Goal: Transaction & Acquisition: Book appointment/travel/reservation

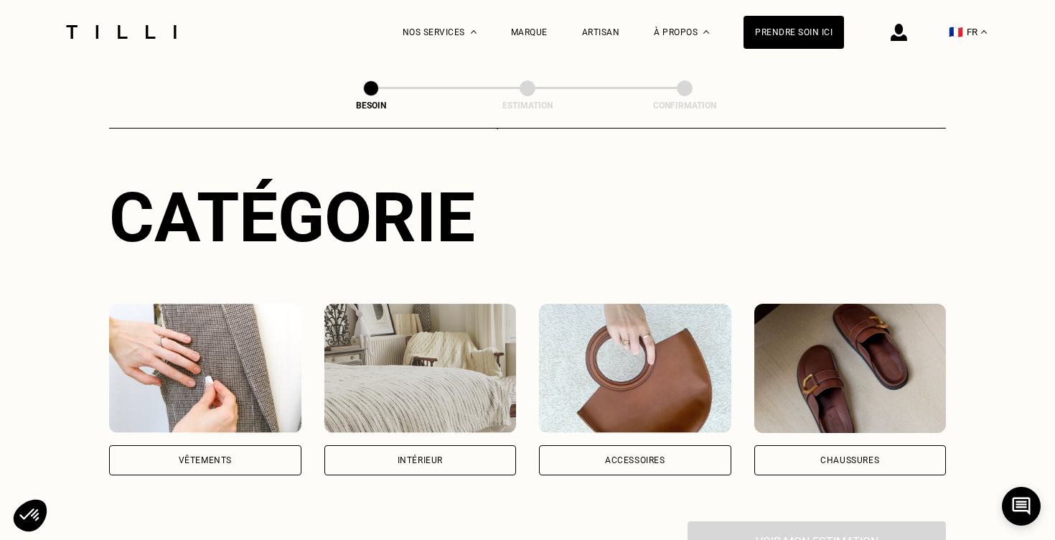
click at [278, 341] on img at bounding box center [205, 368] width 192 height 129
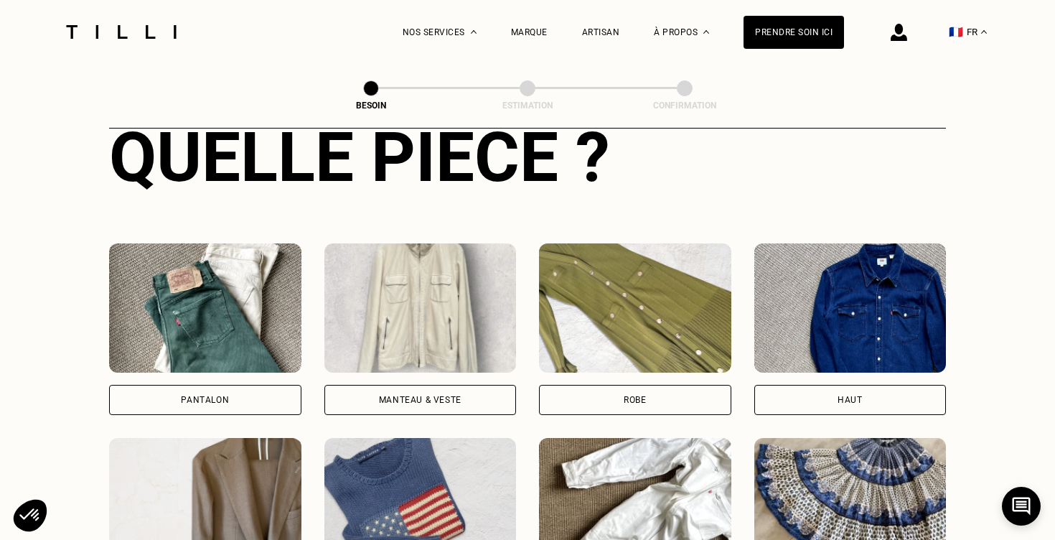
click at [225, 301] on img at bounding box center [205, 307] width 192 height 129
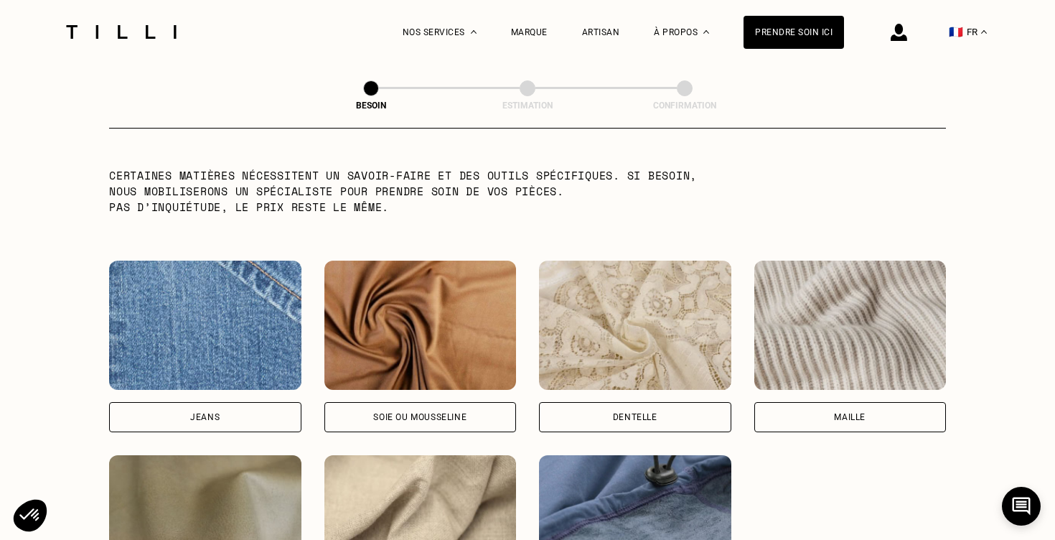
click at [210, 341] on img at bounding box center [205, 325] width 192 height 129
select select "FR"
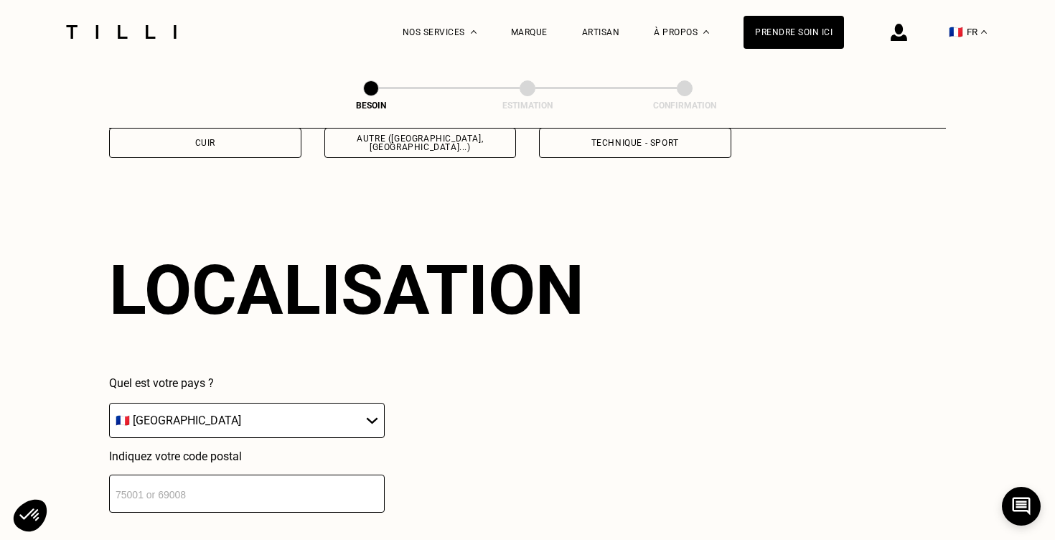
scroll to position [1925, 0]
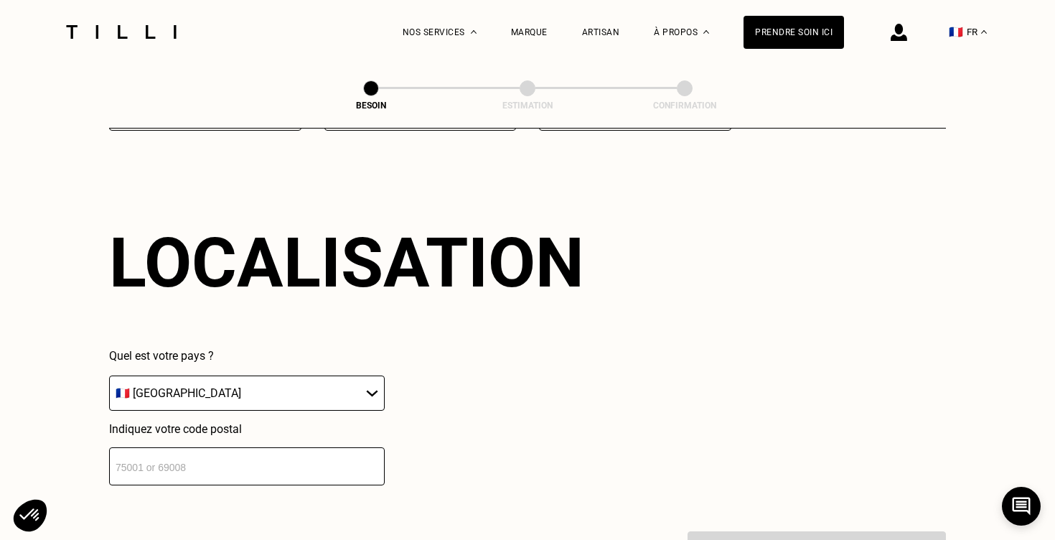
click at [187, 450] on input "number" at bounding box center [247, 466] width 276 height 38
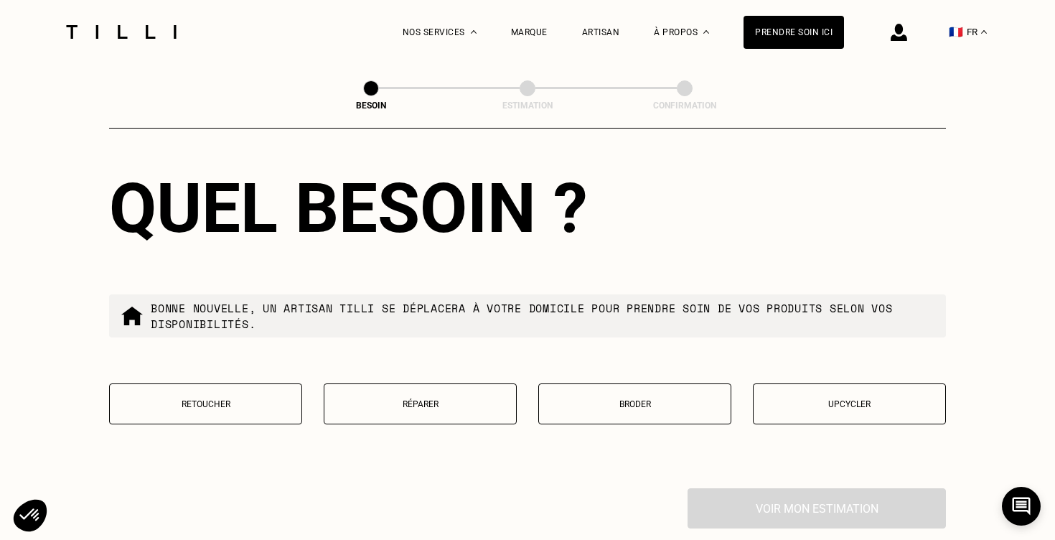
scroll to position [2336, 0]
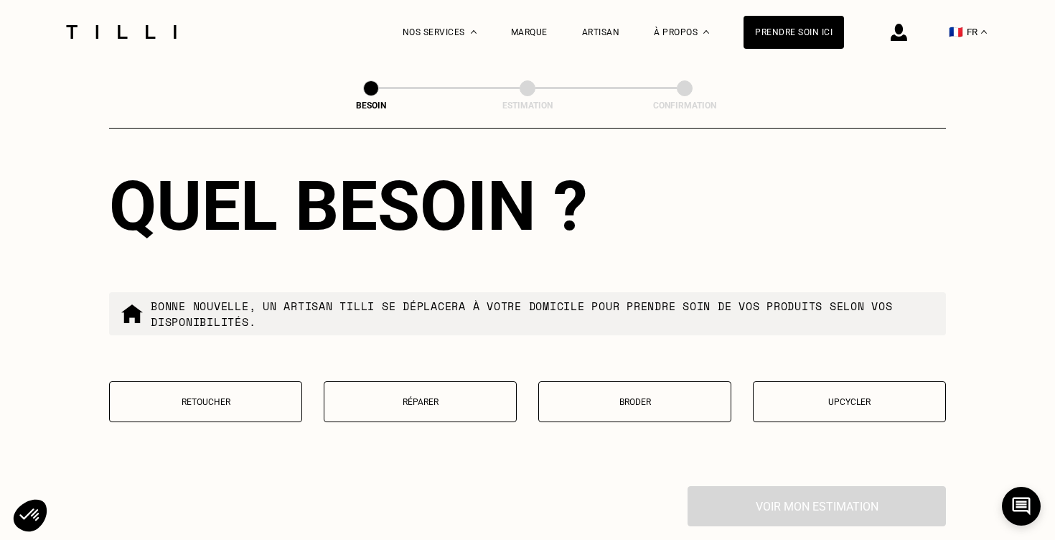
type input "75017"
click at [414, 397] on p "Réparer" at bounding box center [420, 402] width 177 height 10
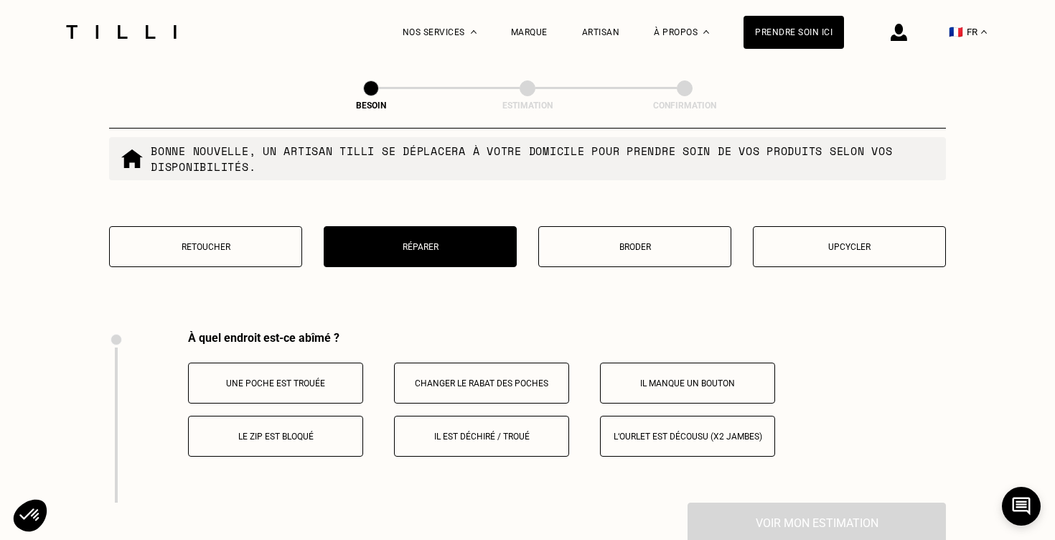
scroll to position [2492, 0]
click at [286, 431] on p "Le zip est bloqué" at bounding box center [275, 436] width 159 height 10
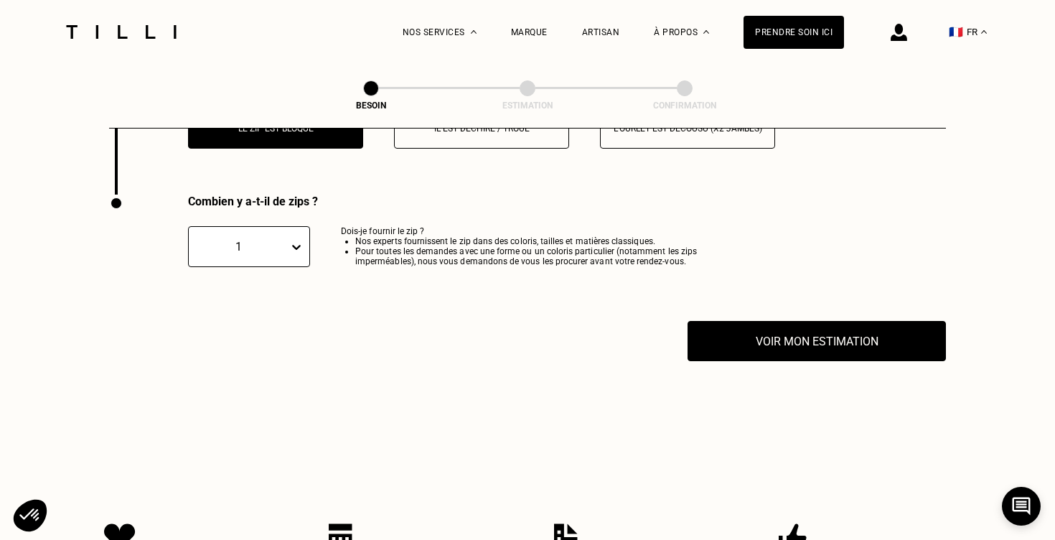
scroll to position [2819, 0]
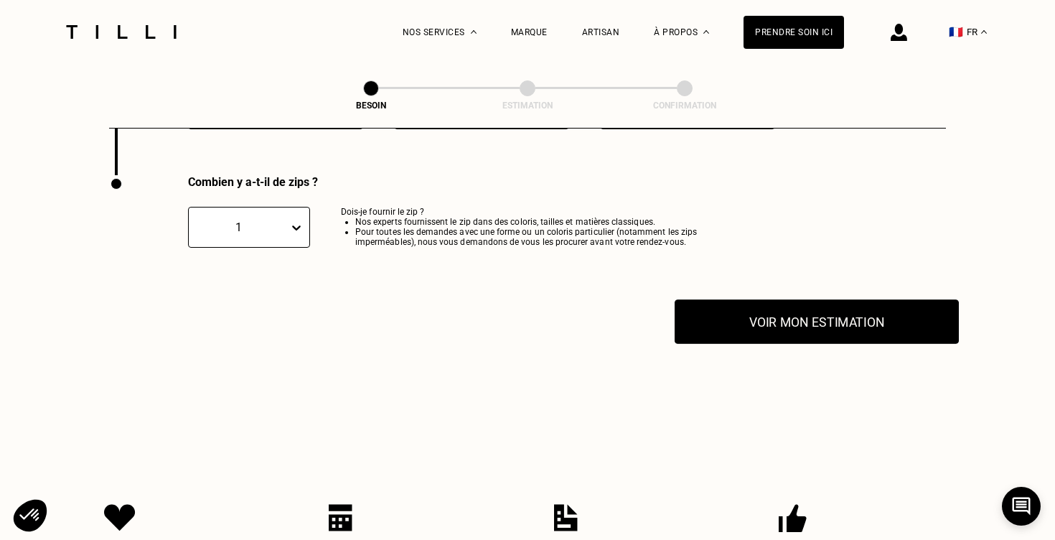
click at [745, 300] on button "Voir mon estimation" at bounding box center [817, 321] width 284 height 44
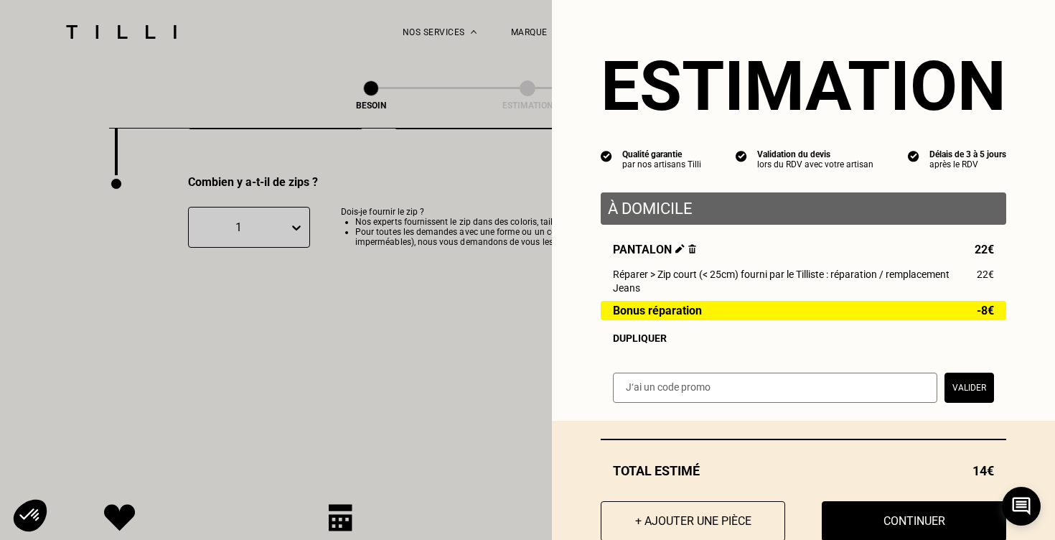
scroll to position [10, 0]
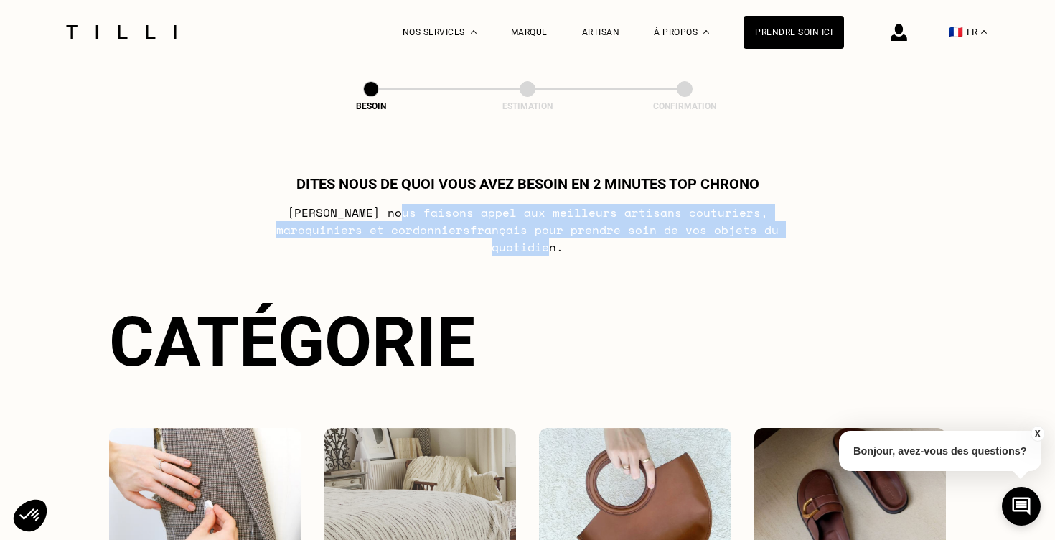
drag, startPoint x: 361, startPoint y: 215, endPoint x: 754, endPoint y: 230, distance: 393.6
click at [754, 230] on p "[PERSON_NAME] nous faisons appel aux meilleurs artisans couturiers , maroquinie…" at bounding box center [527, 230] width 569 height 52
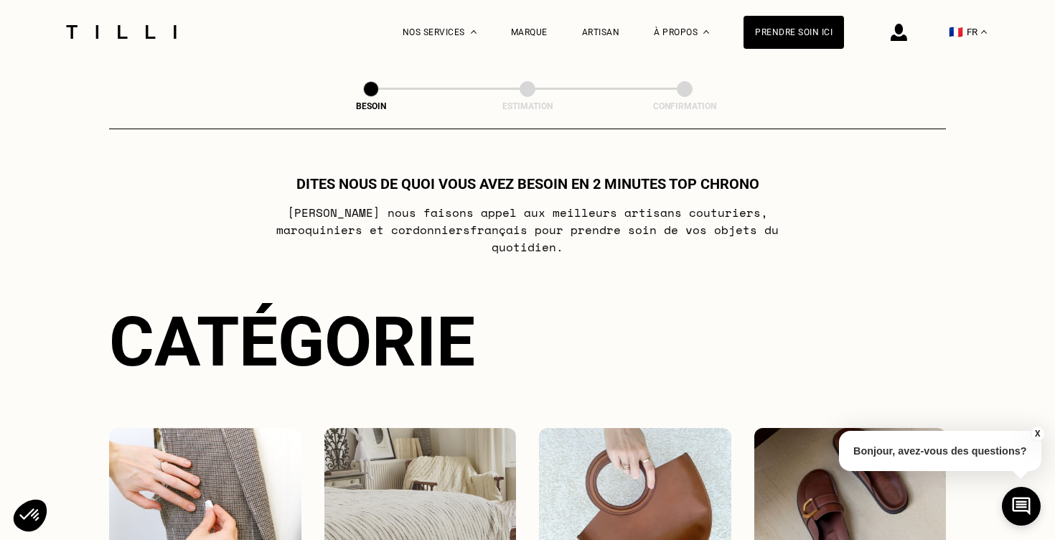
click at [769, 230] on p "[PERSON_NAME] nous faisons appel aux meilleurs artisans couturiers , maroquinie…" at bounding box center [527, 230] width 569 height 52
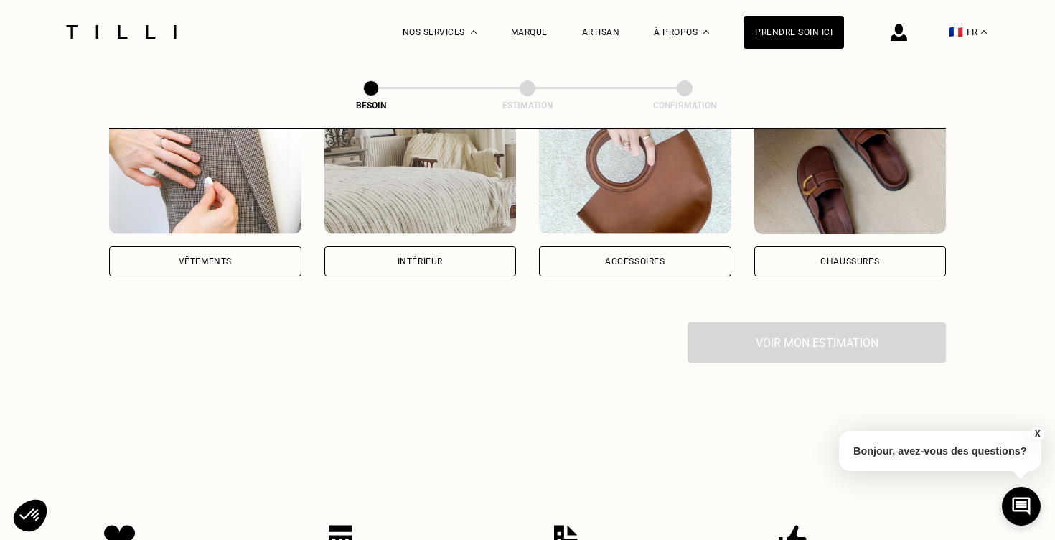
scroll to position [196, 0]
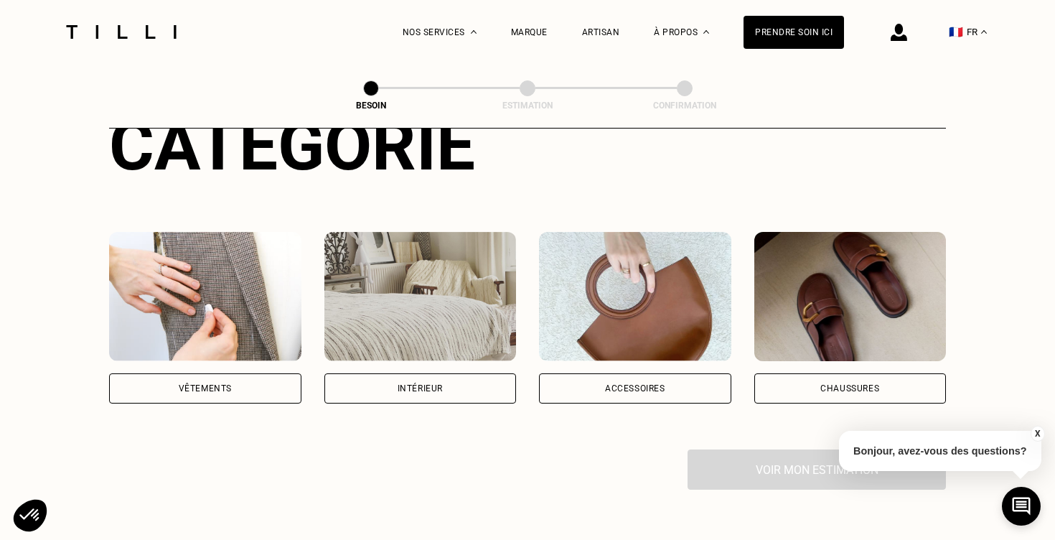
click at [275, 256] on img at bounding box center [205, 296] width 192 height 129
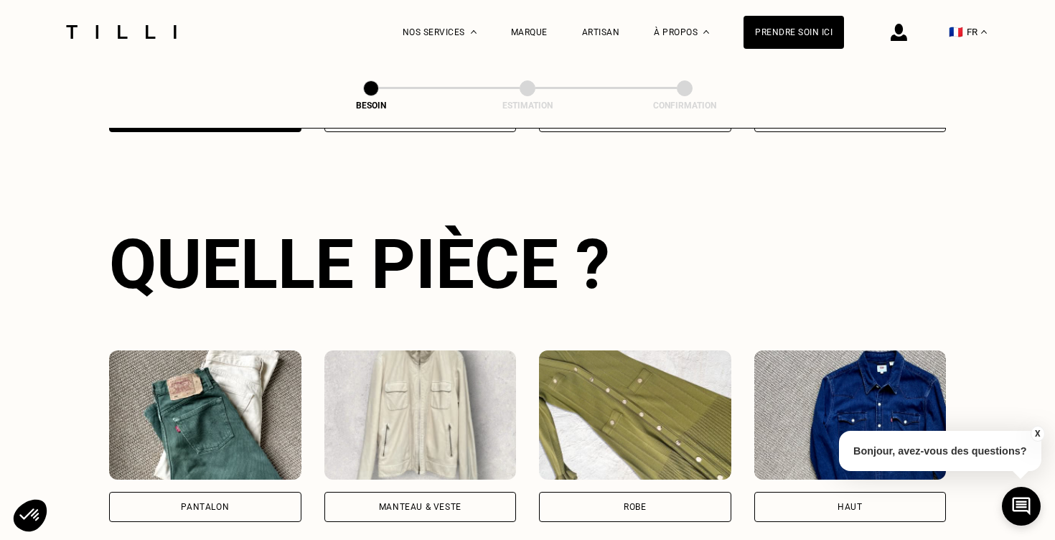
scroll to position [487, 0]
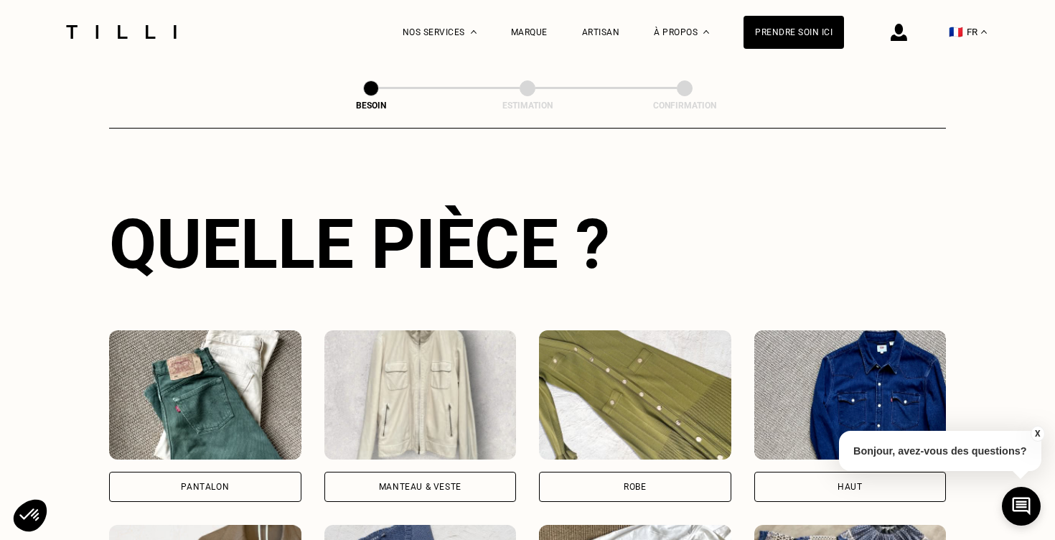
click at [248, 406] on img at bounding box center [205, 394] width 192 height 129
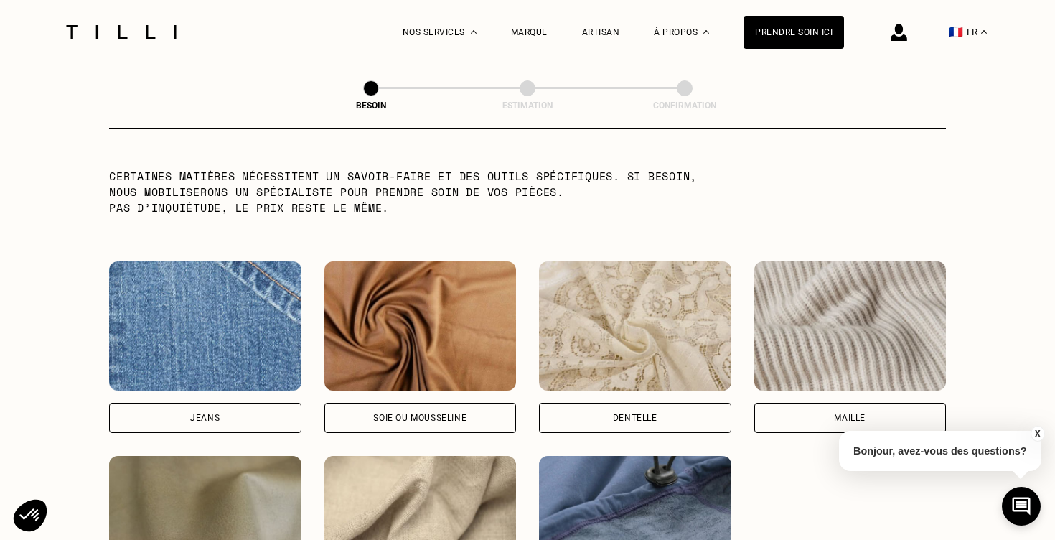
click at [225, 322] on img at bounding box center [205, 325] width 192 height 129
select select "FR"
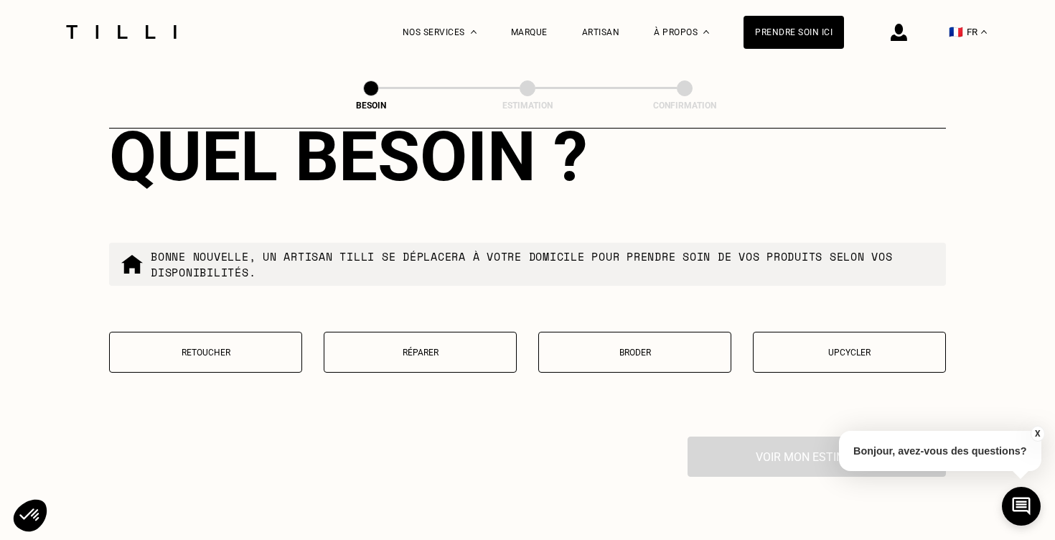
scroll to position [2388, 0]
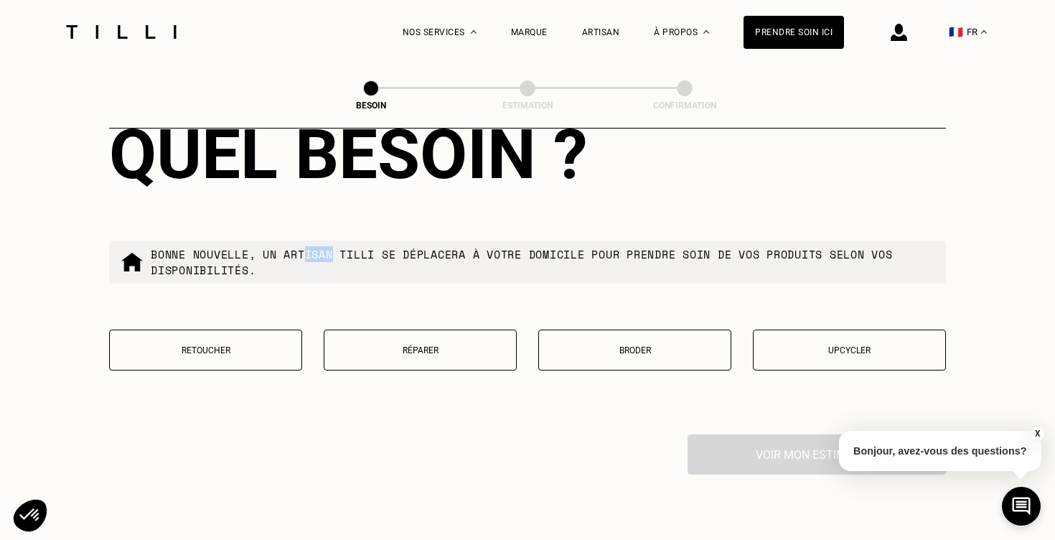
drag, startPoint x: 309, startPoint y: 240, endPoint x: 339, endPoint y: 240, distance: 29.4
click at [339, 246] on p "Bonne nouvelle, un artisan tilli se déplacera à votre domicile pour prendre soi…" at bounding box center [543, 262] width 784 height 32
click at [342, 246] on p "Bonne nouvelle, un artisan tilli se déplacera à votre domicile pour prendre soi…" at bounding box center [543, 262] width 784 height 32
click at [377, 345] on p "Réparer" at bounding box center [420, 350] width 177 height 10
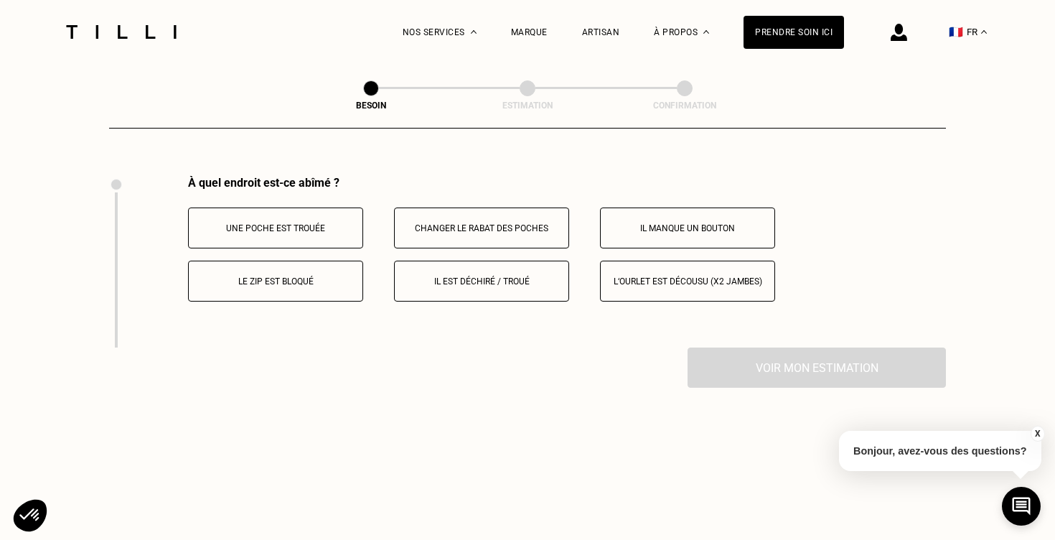
scroll to position [2647, 0]
click at [304, 276] on p "Le zip est bloqué" at bounding box center [275, 281] width 159 height 10
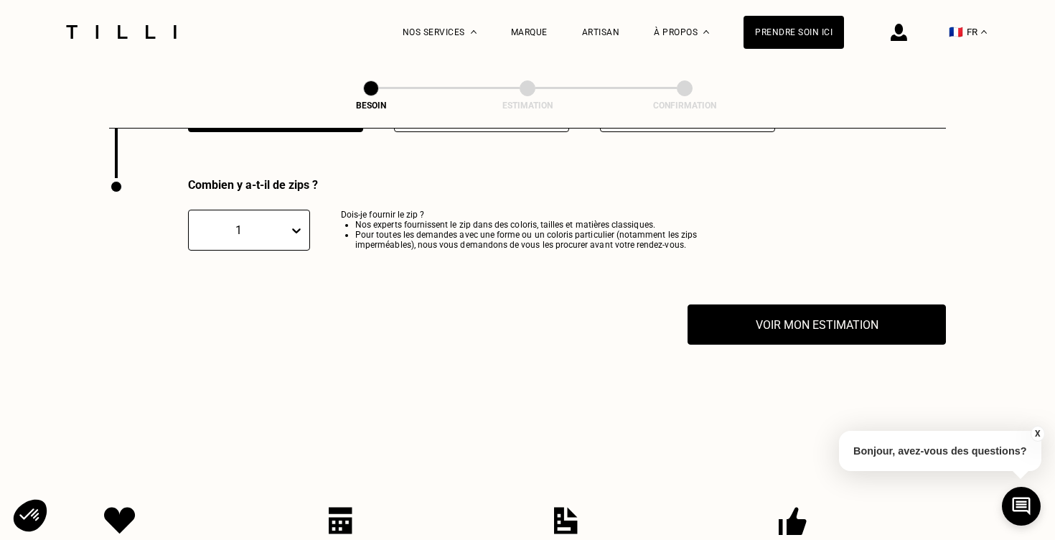
scroll to position [2819, 0]
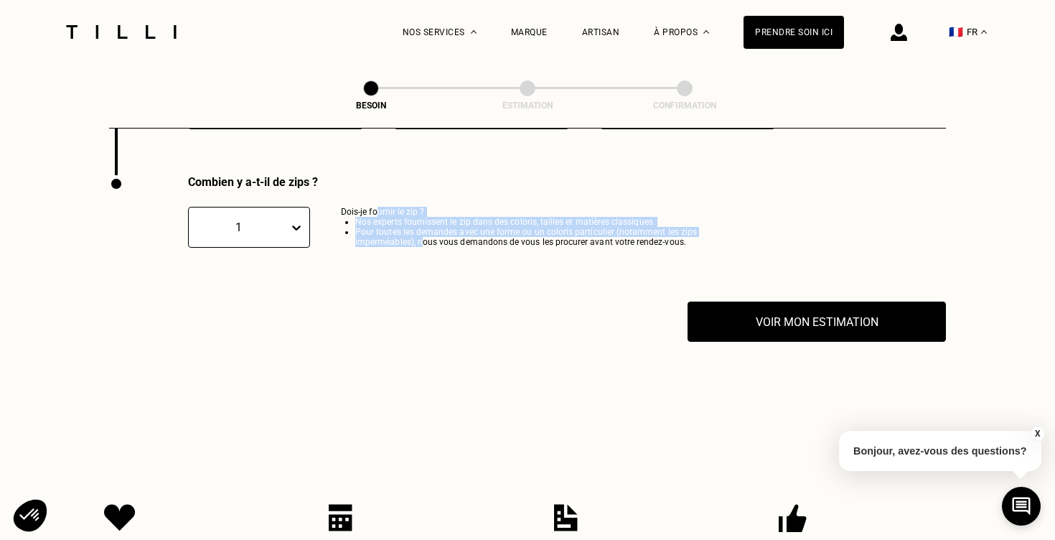
drag, startPoint x: 378, startPoint y: 197, endPoint x: 421, endPoint y: 229, distance: 52.8
click at [421, 229] on p "Dois-je fournir le zip ? Nos experts fournissent le zip dans des coloris, taill…" at bounding box center [544, 231] width 406 height 49
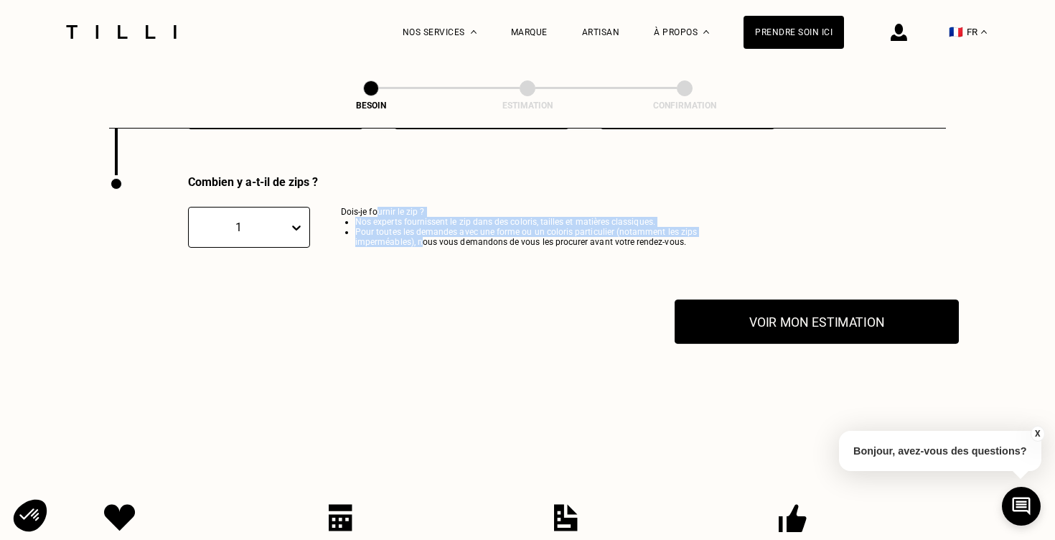
click at [749, 309] on button "Voir mon estimation" at bounding box center [817, 321] width 284 height 44
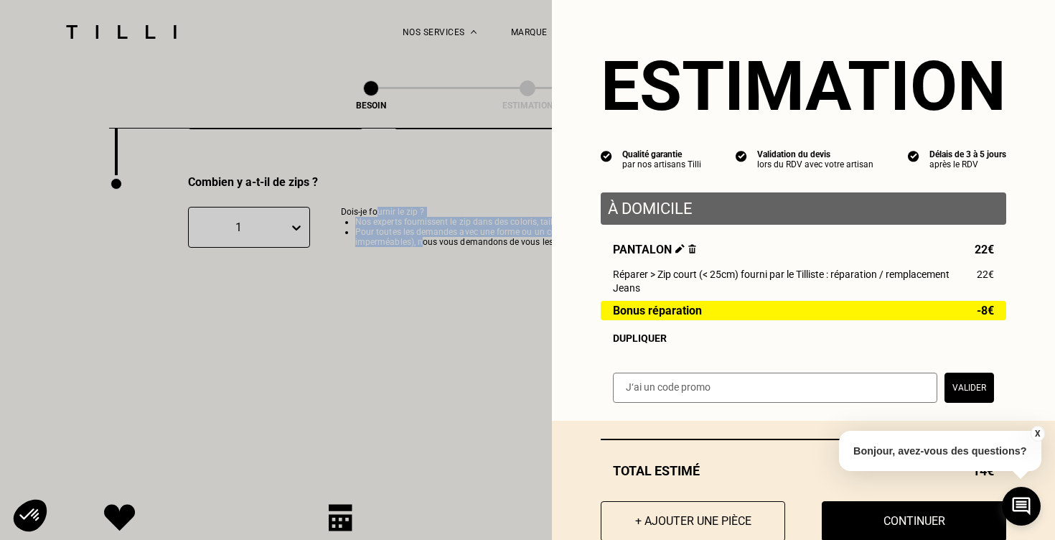
scroll to position [38, 0]
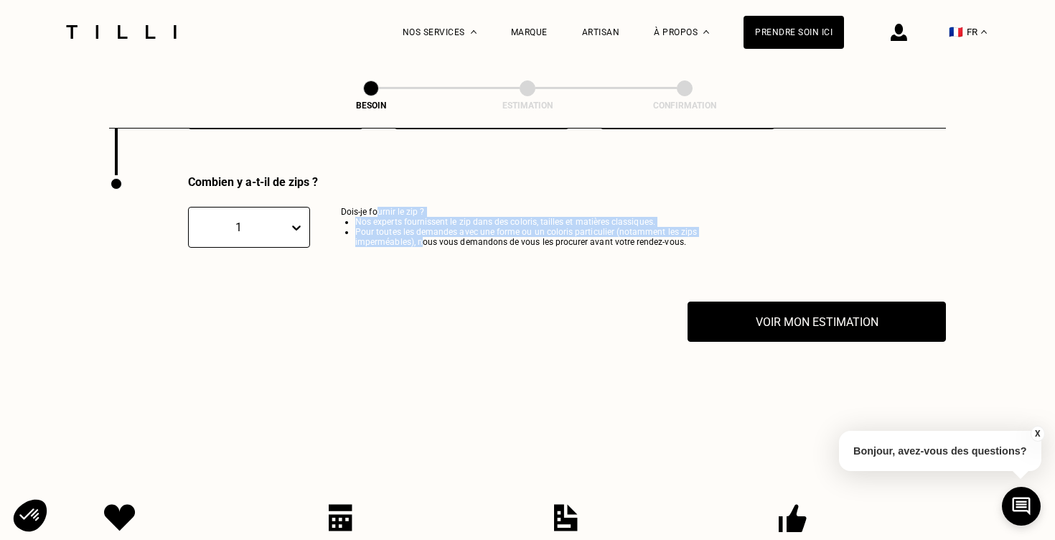
click at [1034, 434] on button "X" at bounding box center [1037, 434] width 14 height 16
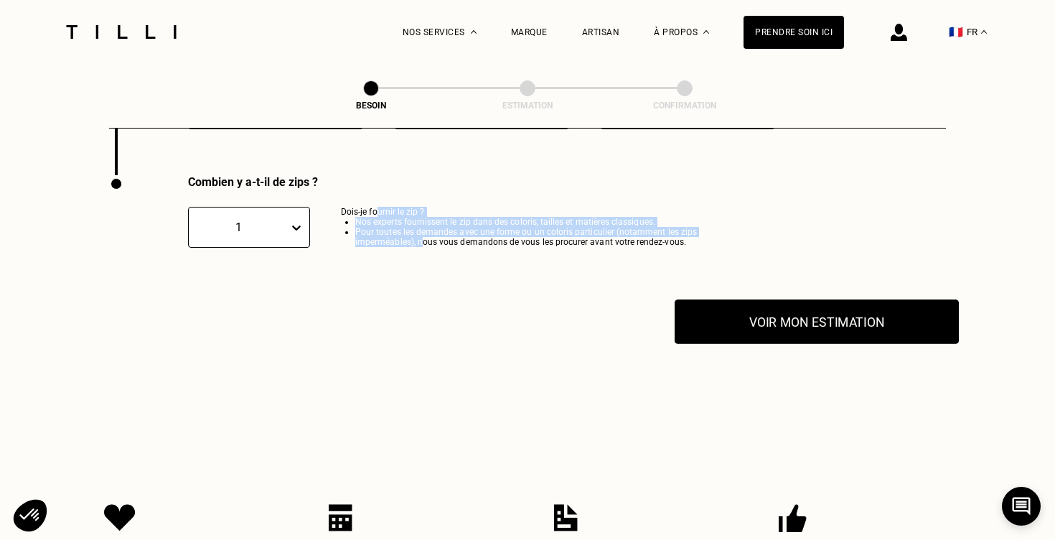
click at [835, 313] on button "Voir mon estimation" at bounding box center [817, 321] width 284 height 44
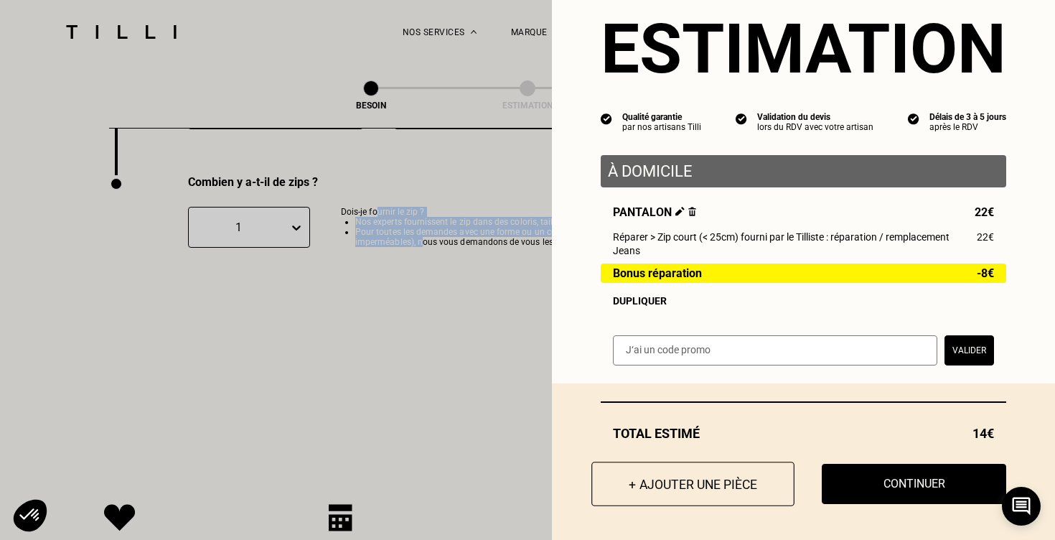
click at [716, 479] on button "+ Ajouter une pièce" at bounding box center [692, 483] width 203 height 44
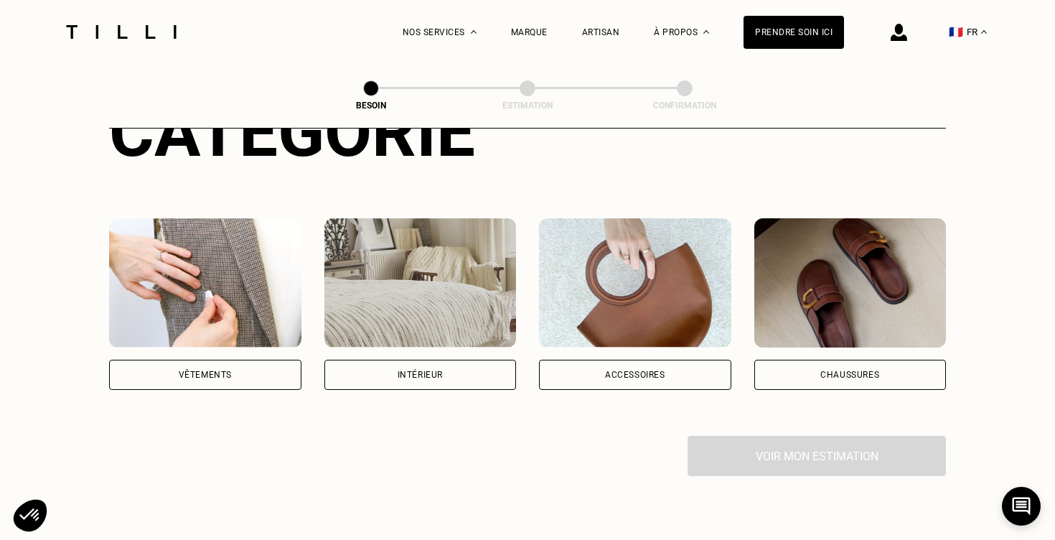
scroll to position [250, 0]
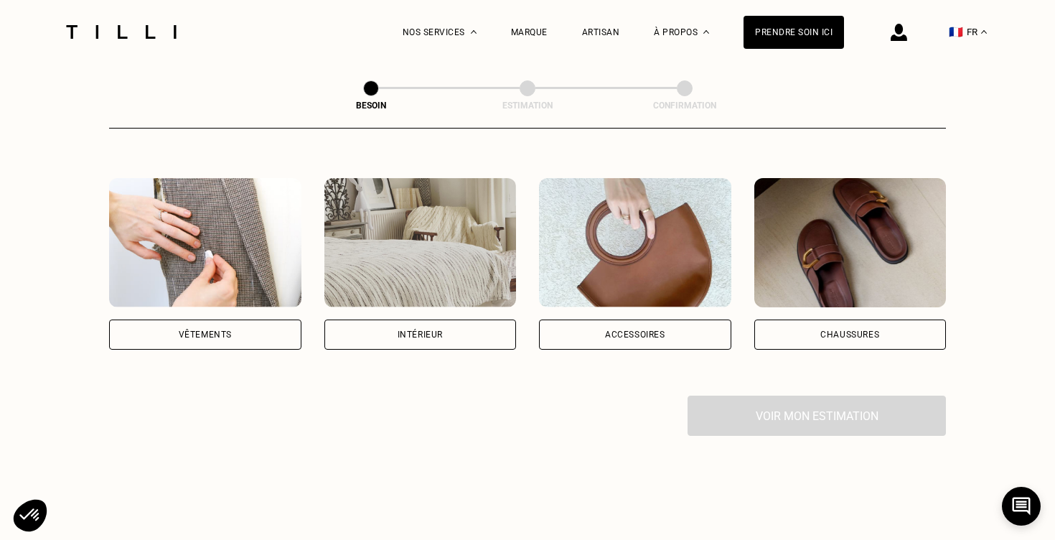
click at [242, 266] on img at bounding box center [205, 242] width 192 height 129
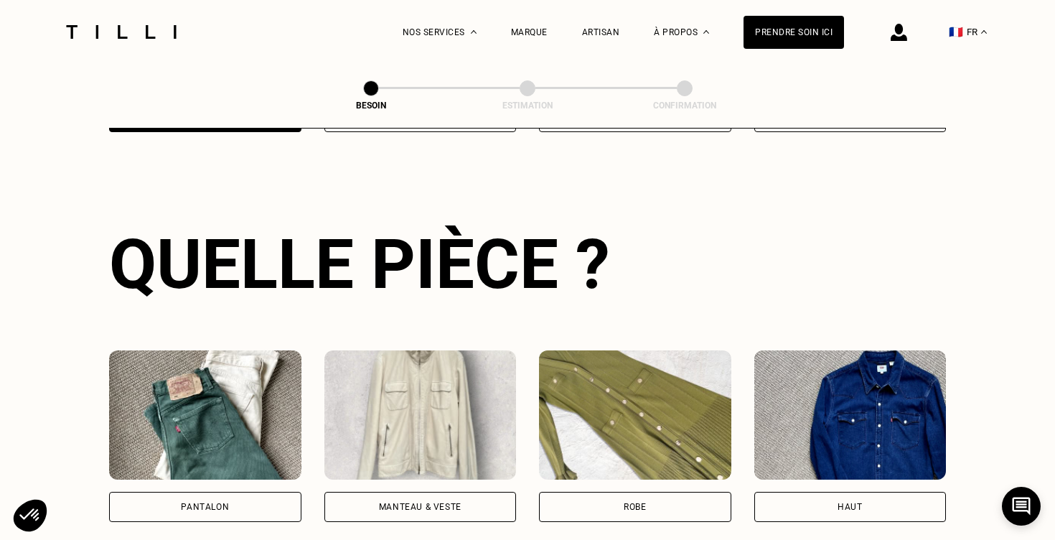
click at [243, 385] on img at bounding box center [205, 414] width 192 height 129
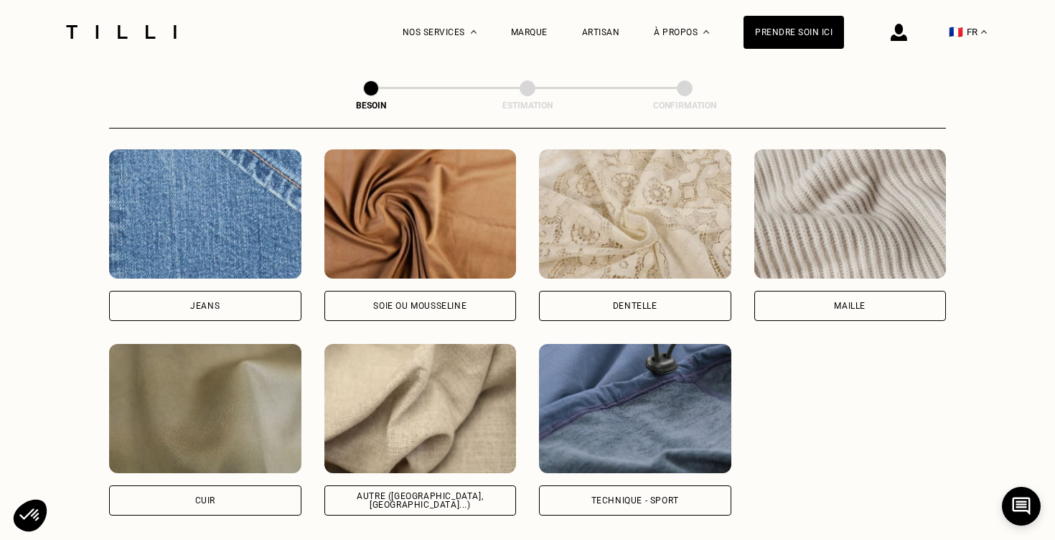
scroll to position [1540, 0]
click at [390, 400] on img at bounding box center [420, 409] width 192 height 129
select select "FR"
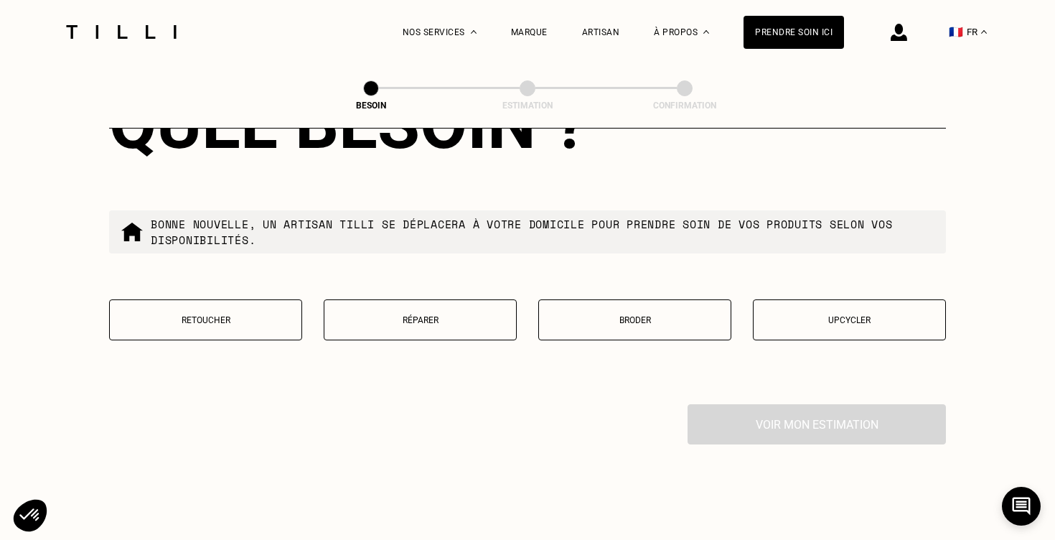
scroll to position [2423, 0]
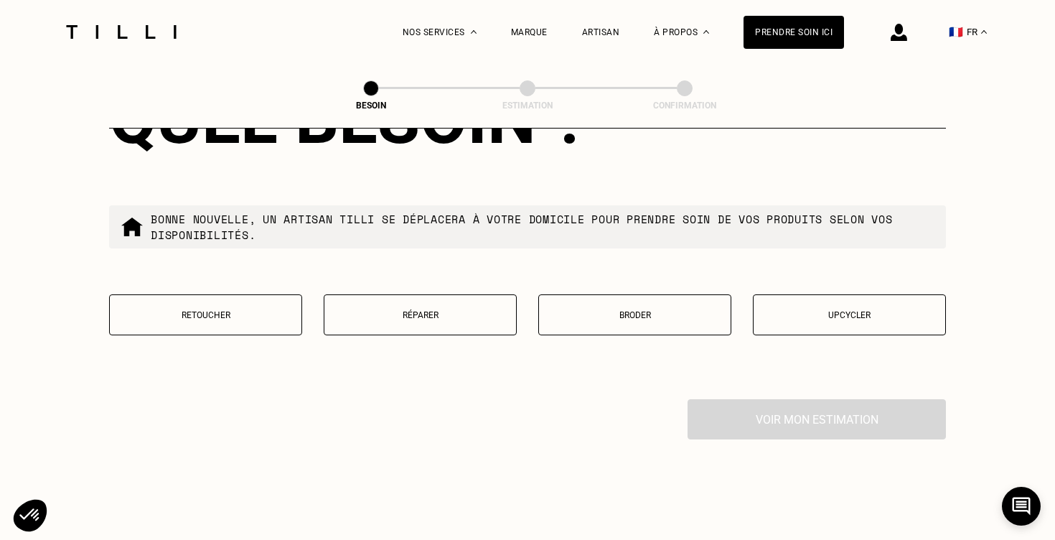
click at [407, 310] on p "Réparer" at bounding box center [420, 315] width 177 height 10
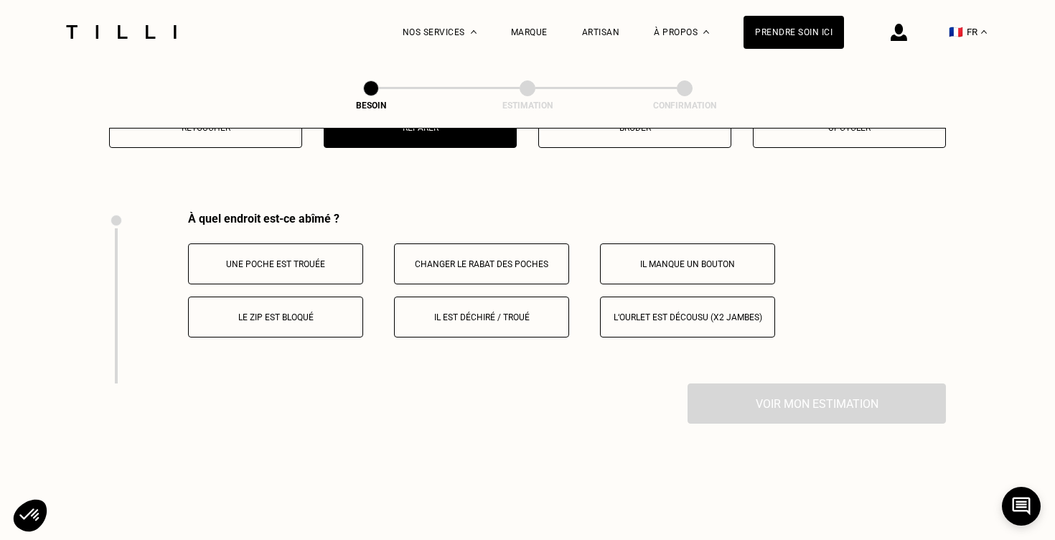
scroll to position [2647, 0]
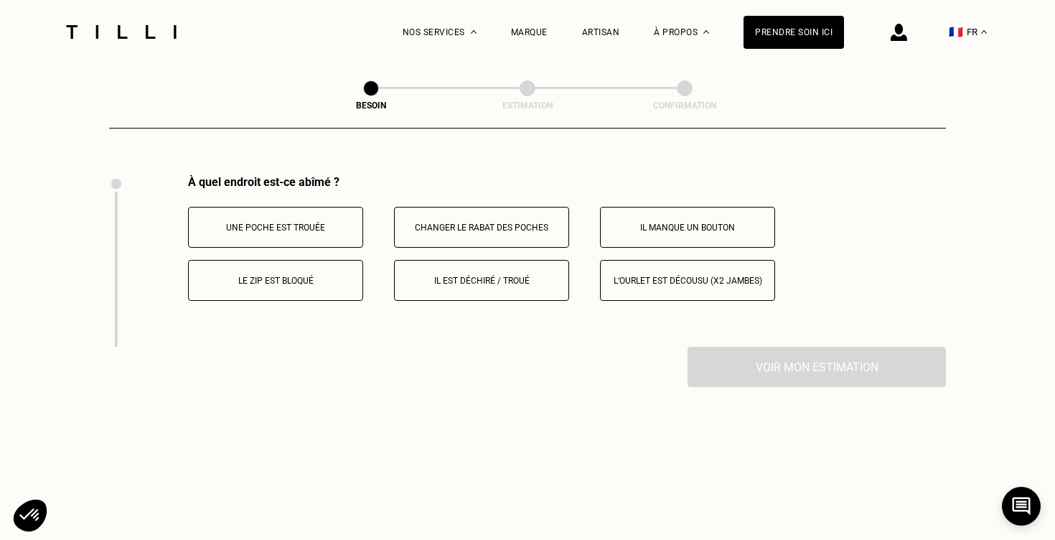
click at [323, 276] on p "Le zip est bloqué" at bounding box center [275, 281] width 159 height 10
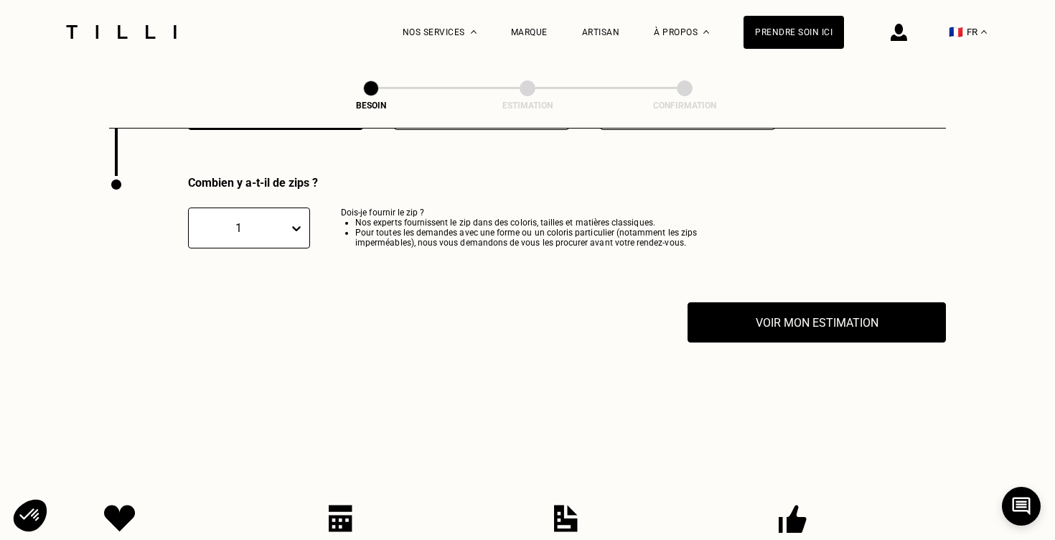
scroll to position [2819, 0]
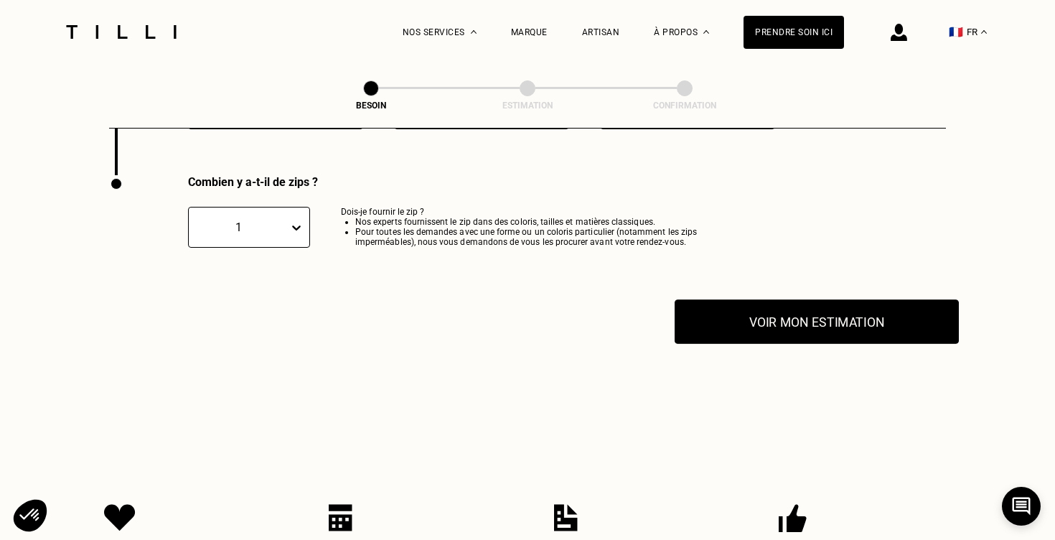
click at [745, 311] on button "Voir mon estimation" at bounding box center [817, 321] width 284 height 44
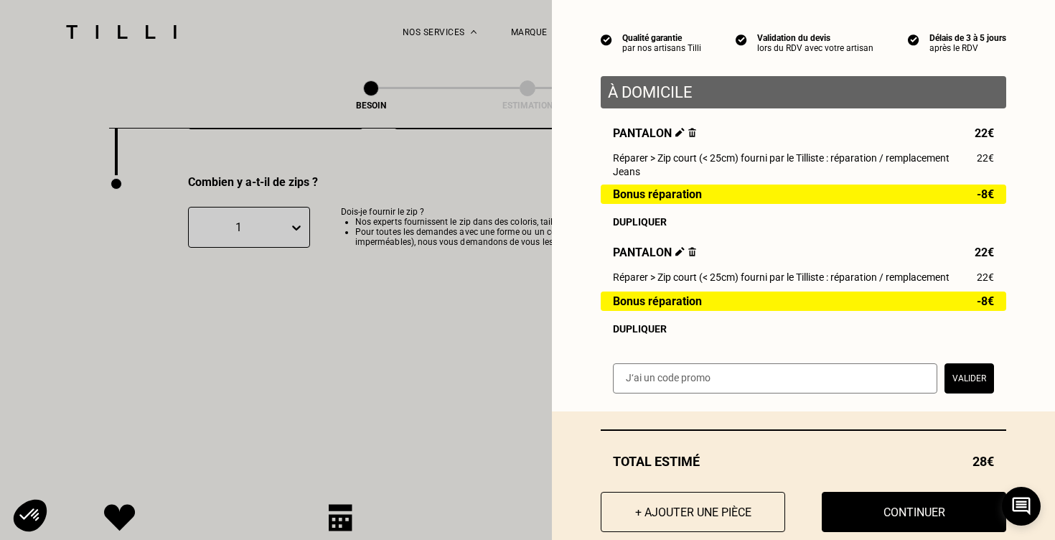
scroll to position [114, 0]
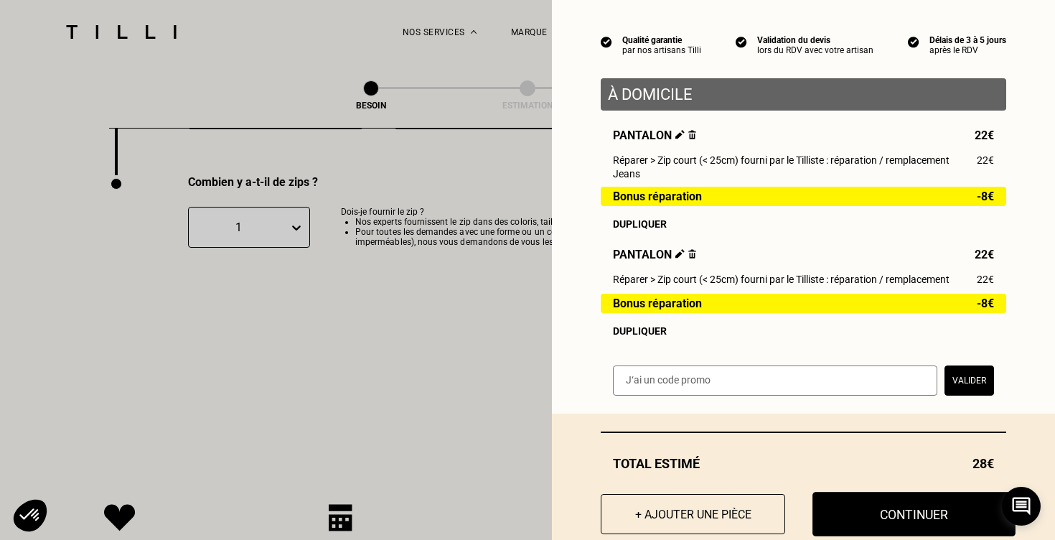
click at [899, 516] on button "Continuer" at bounding box center [913, 514] width 203 height 44
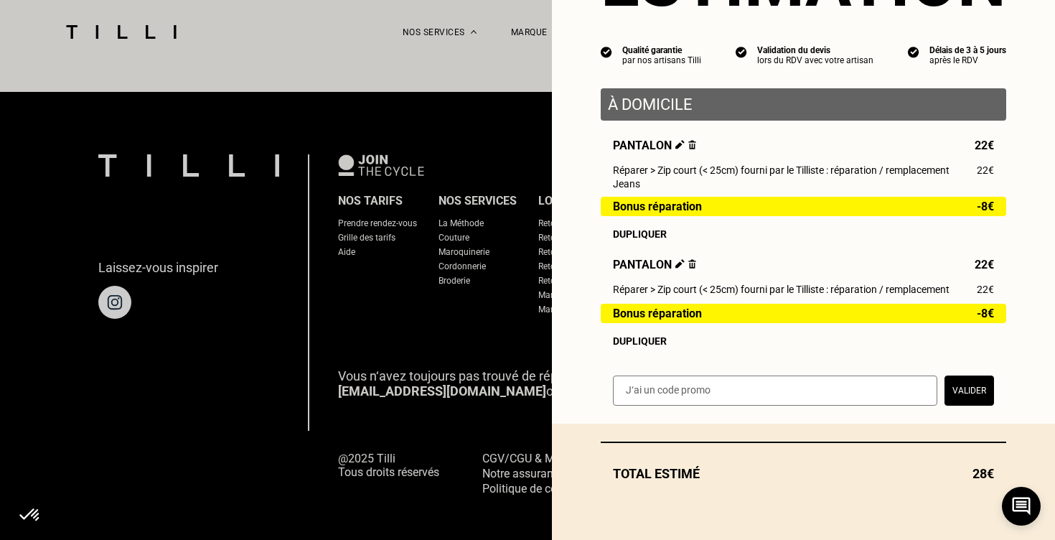
scroll to position [106, 0]
select select "FR"
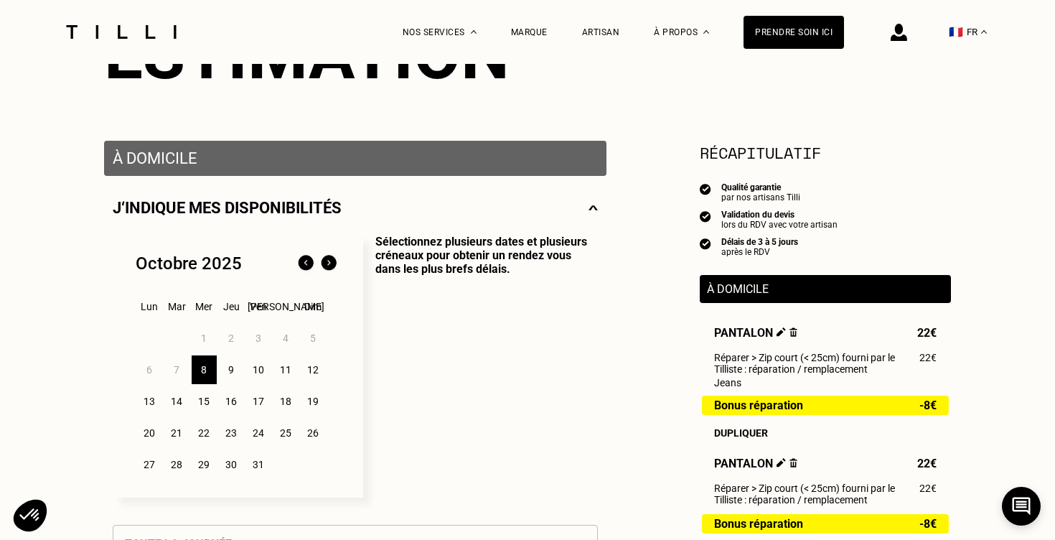
scroll to position [205, 0]
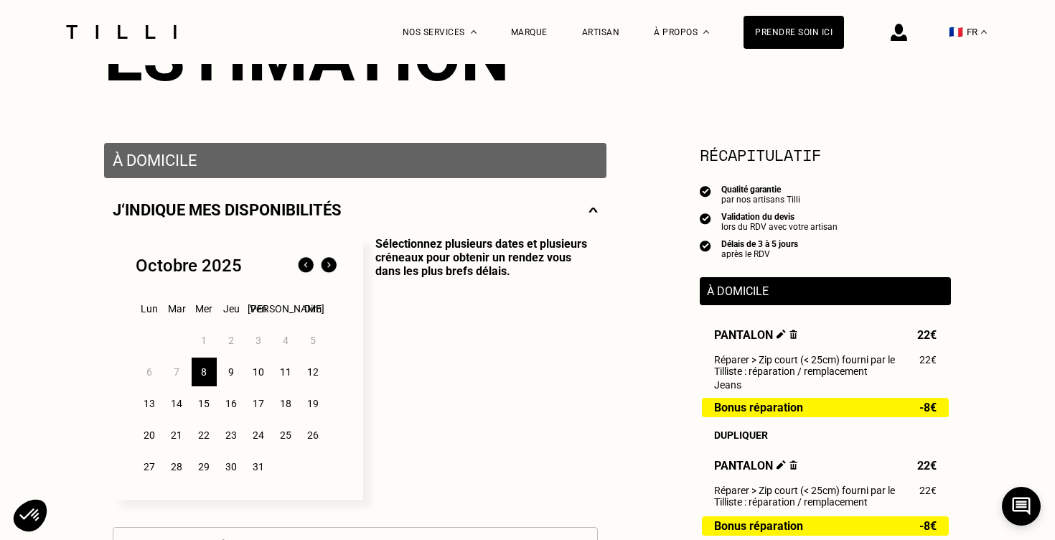
click at [254, 375] on div "10" at bounding box center [258, 371] width 25 height 29
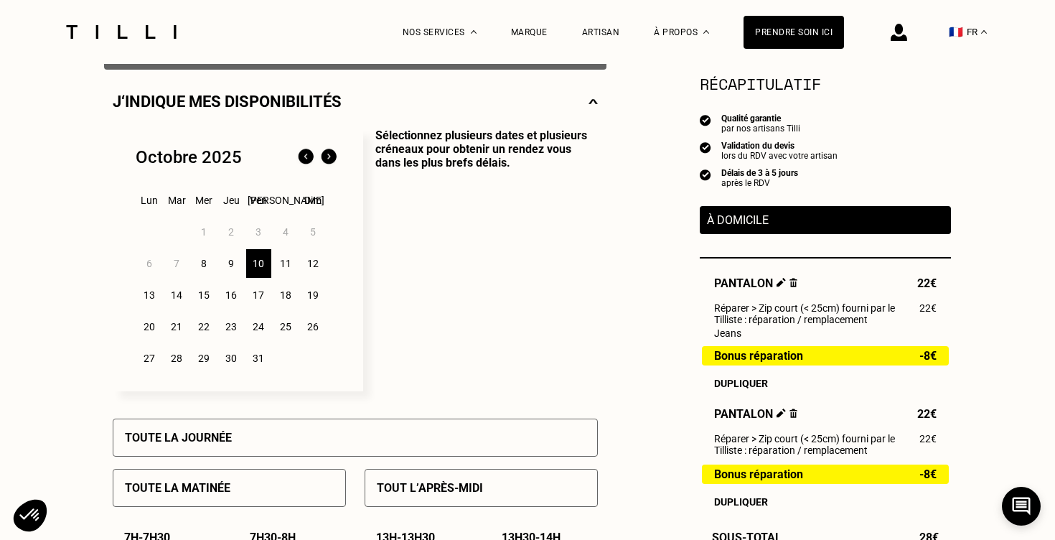
scroll to position [314, 0]
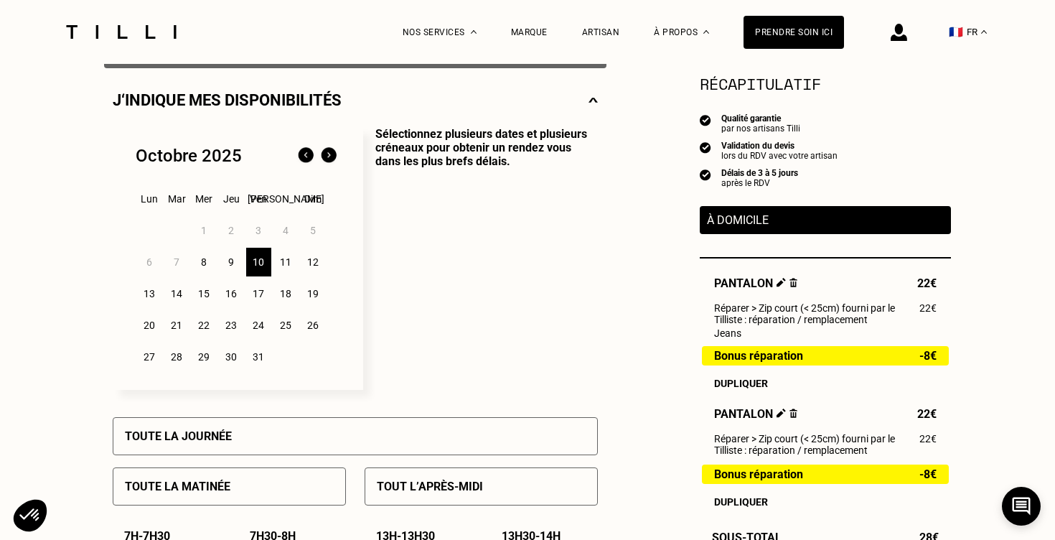
click at [317, 433] on div "Toute la journée" at bounding box center [355, 436] width 485 height 38
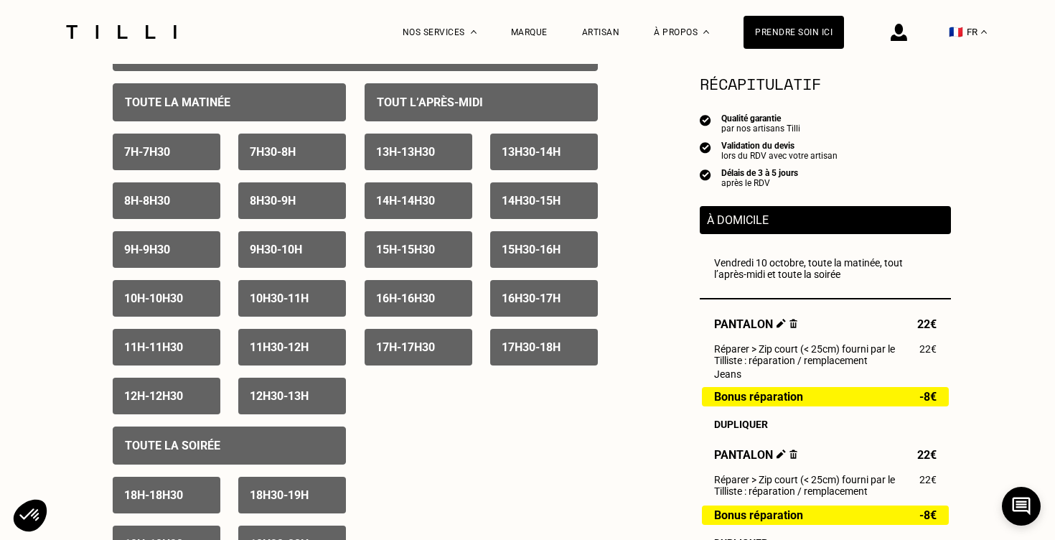
scroll to position [786, 0]
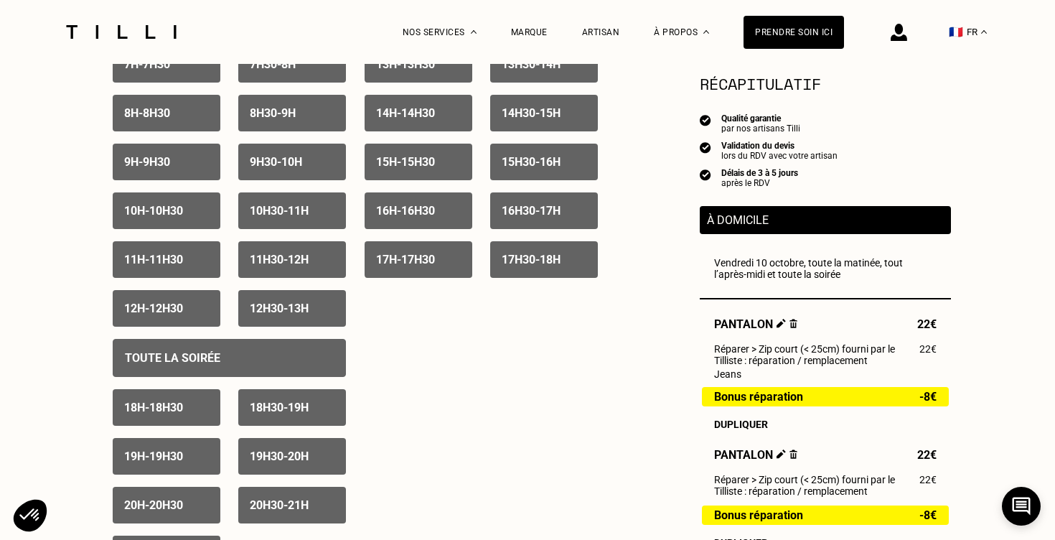
click at [205, 363] on p "Toute la soirée" at bounding box center [172, 358] width 95 height 14
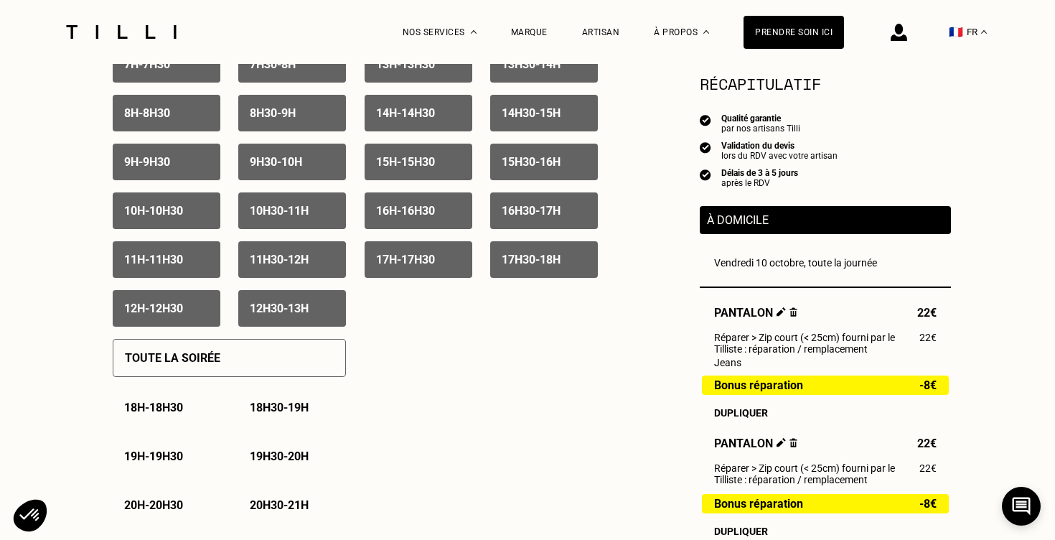
scroll to position [770, 0]
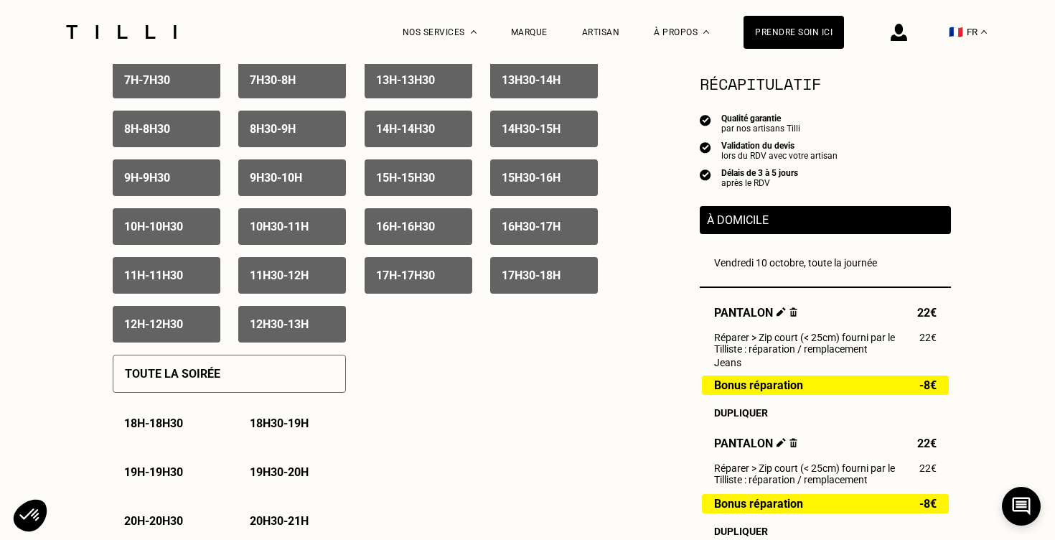
click at [174, 427] on p "18h - 18h30" at bounding box center [153, 423] width 59 height 14
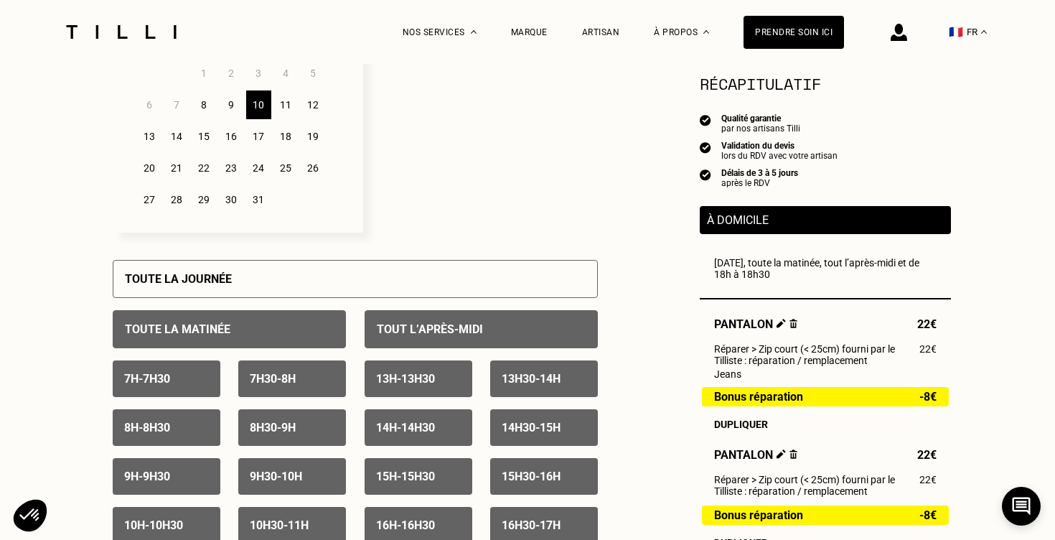
scroll to position [472, 0]
click at [225, 107] on div "9" at bounding box center [231, 104] width 25 height 29
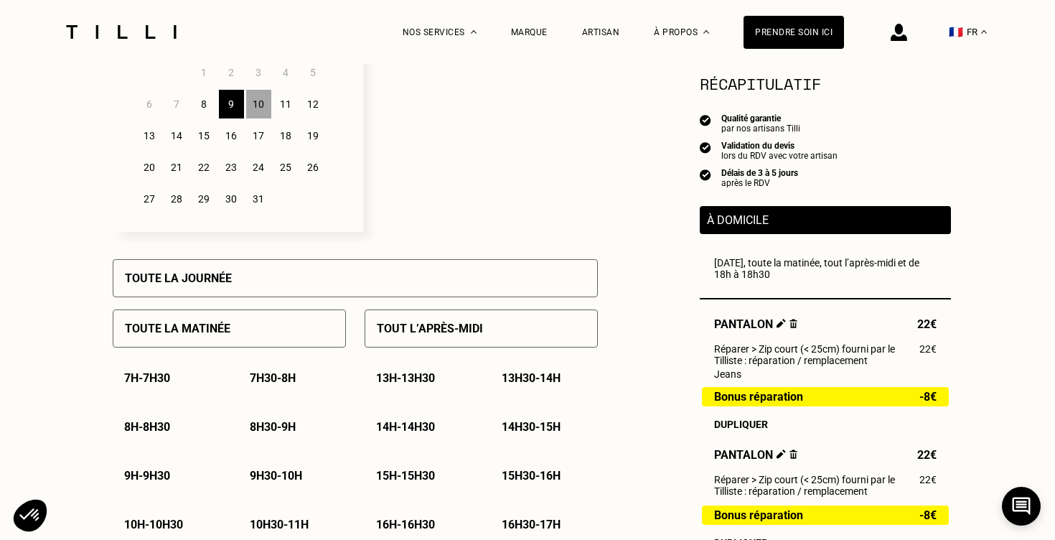
scroll to position [417, 0]
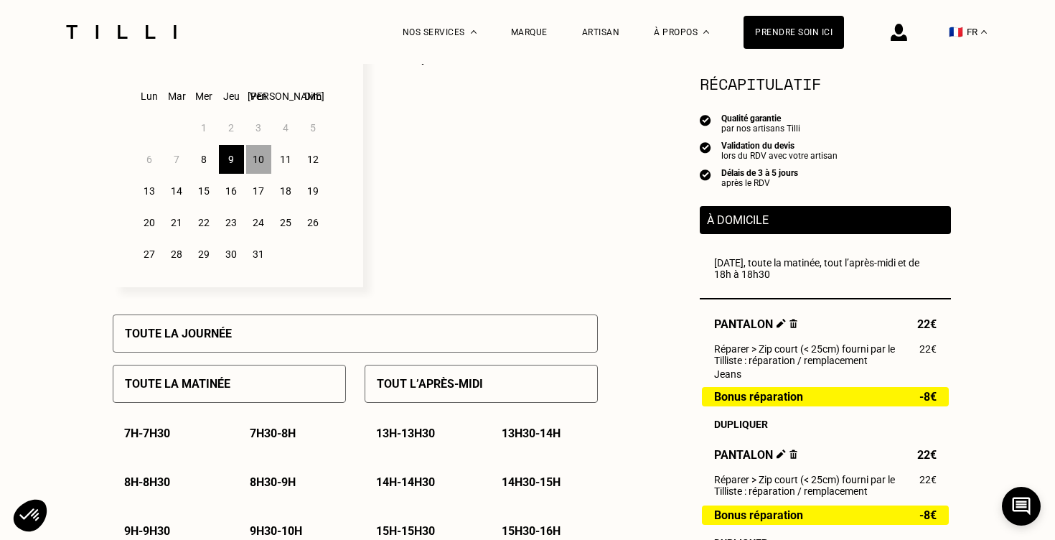
click at [286, 162] on div "11" at bounding box center [285, 159] width 25 height 29
click at [213, 393] on div "Toute la matinée" at bounding box center [229, 384] width 233 height 38
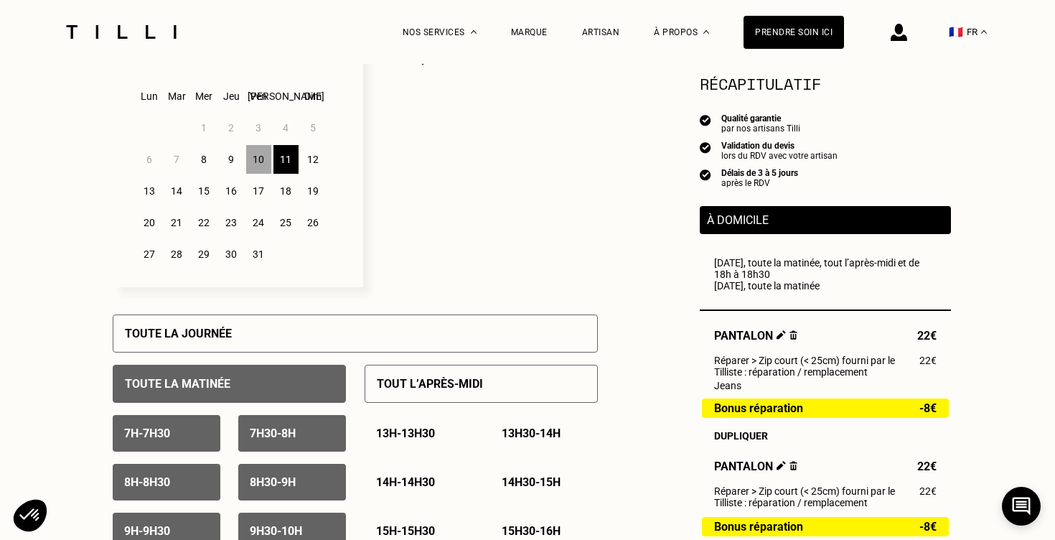
scroll to position [431, 0]
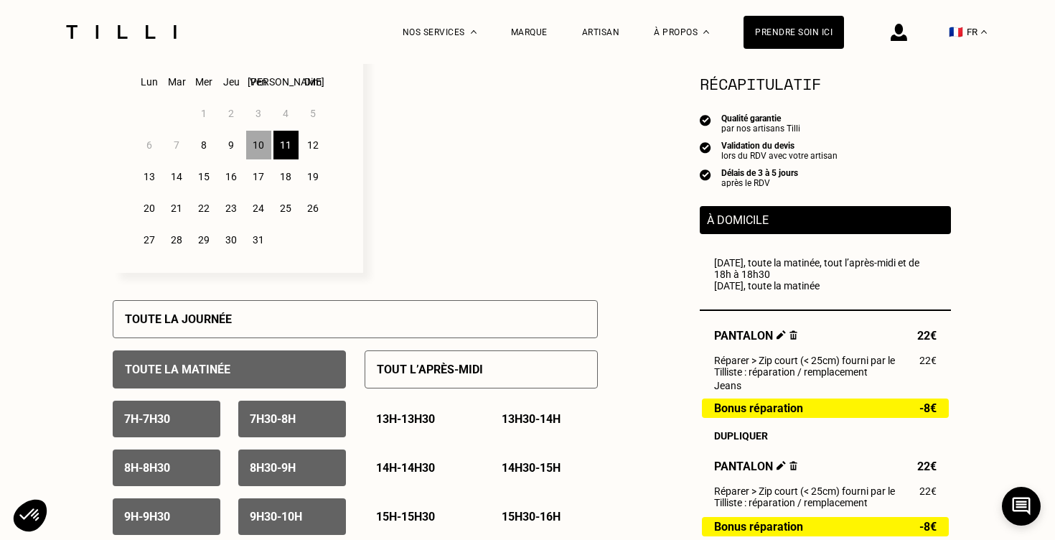
click at [151, 180] on div "13" at bounding box center [149, 176] width 25 height 29
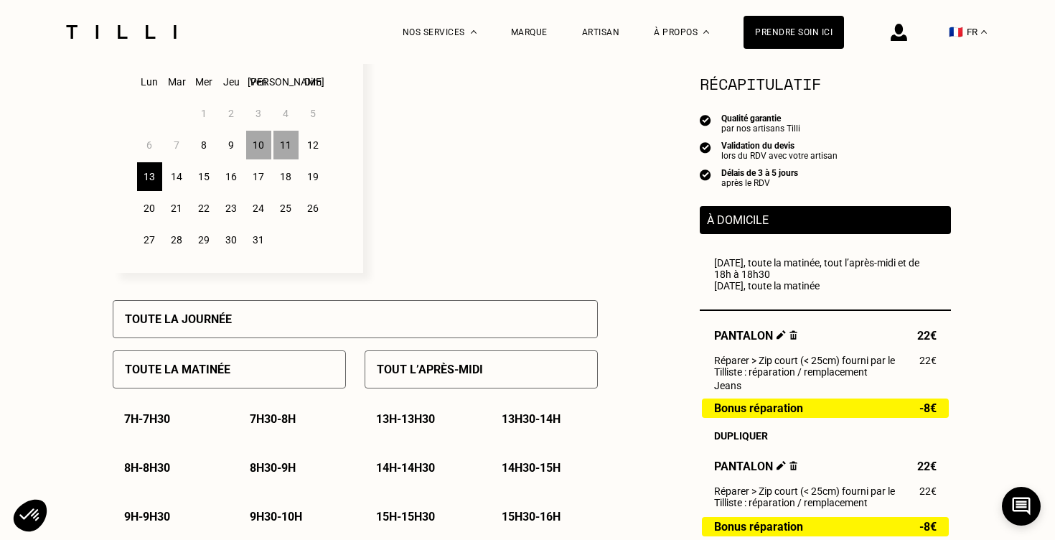
click at [179, 319] on p "Toute la journée" at bounding box center [178, 319] width 107 height 14
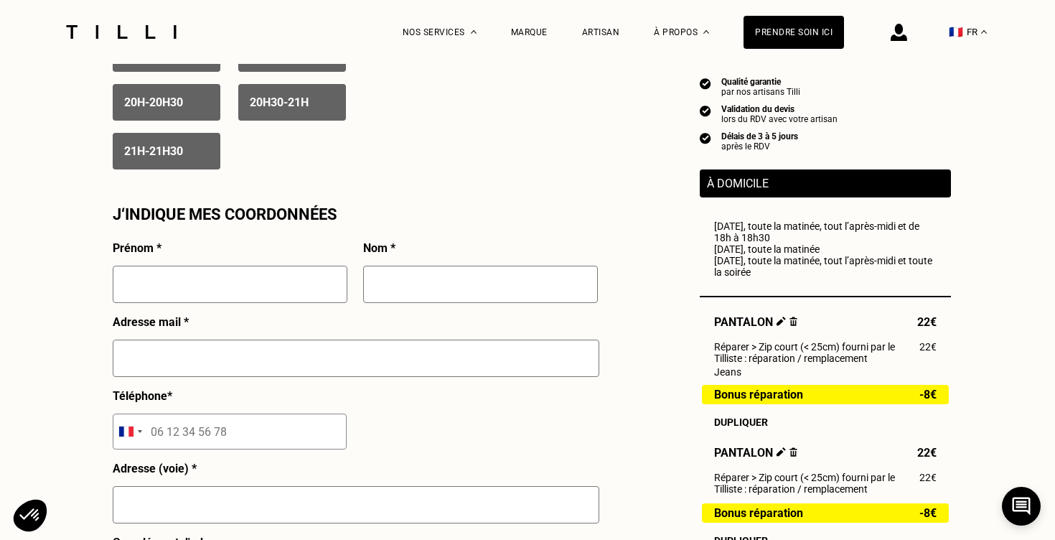
scroll to position [1229, 0]
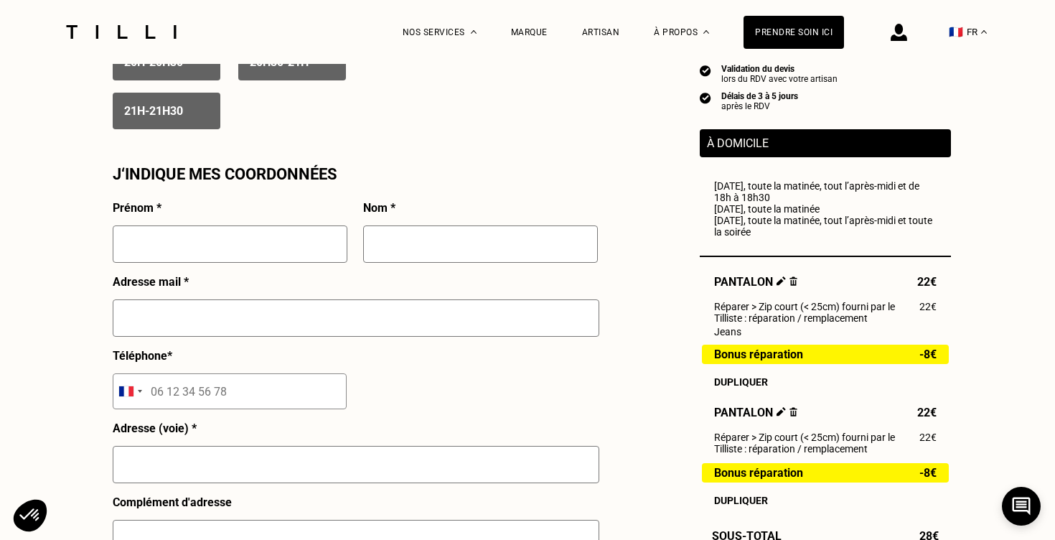
click at [236, 245] on input "text" at bounding box center [230, 243] width 235 height 37
type input "[PERSON_NAME]"
type input "pedrono"
type input "[EMAIL_ADDRESS][DOMAIN_NAME]"
type input "06 46 77 94 58"
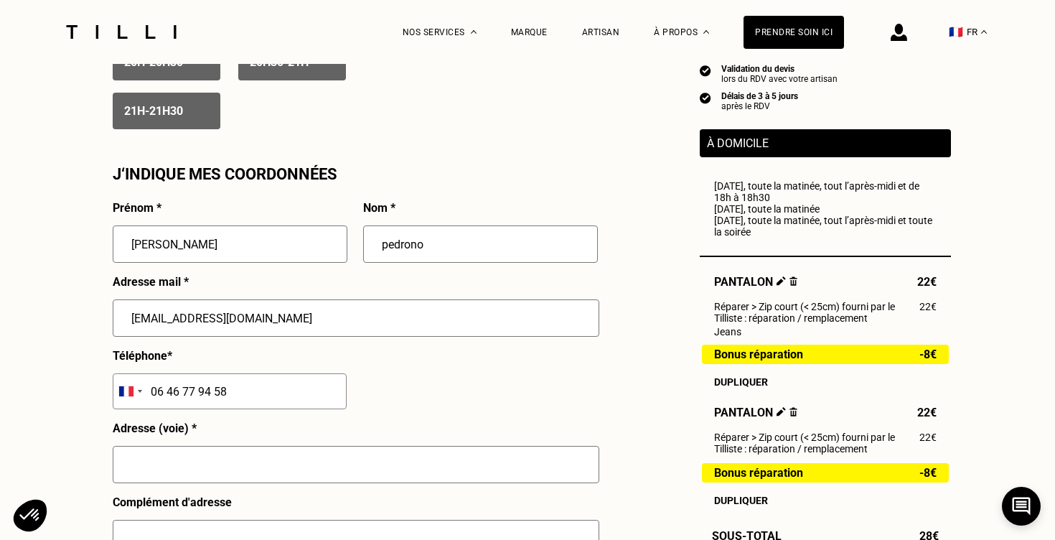
type input "[STREET_ADDRESS]"
type input "1er Etage"
type input "[GEOGRAPHIC_DATA]"
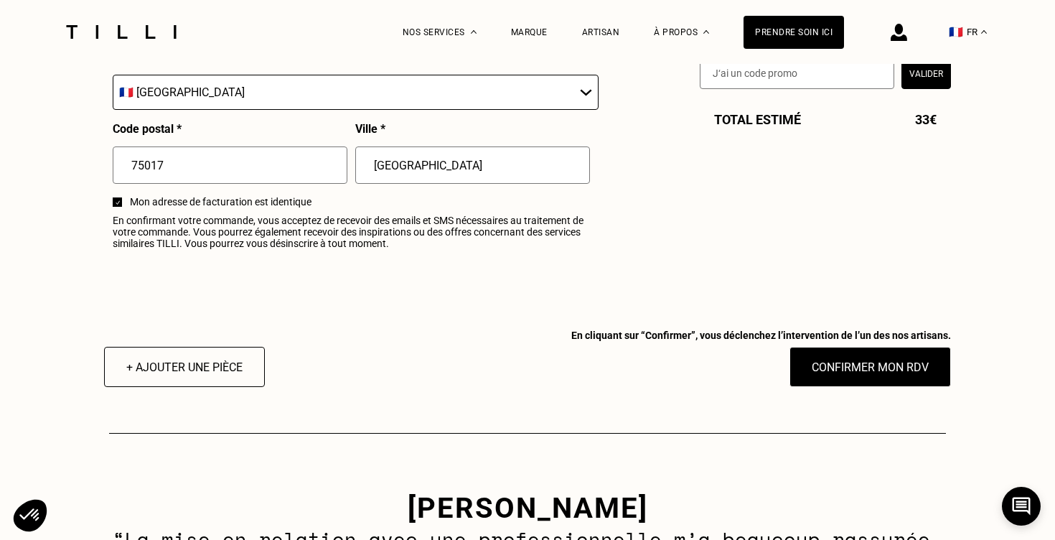
scroll to position [1774, 0]
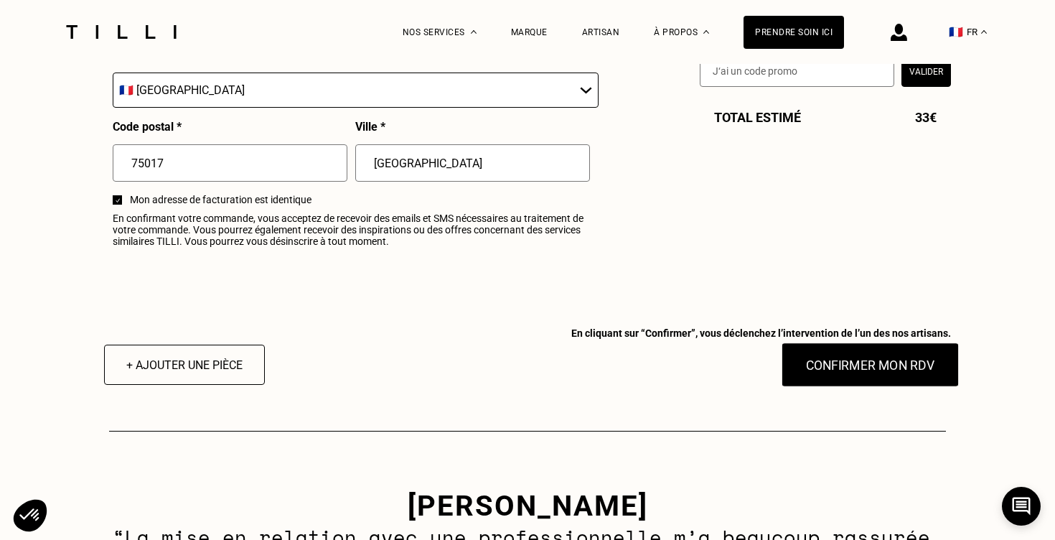
click at [857, 371] on button "Confirmer mon RDV" at bounding box center [871, 364] width 178 height 44
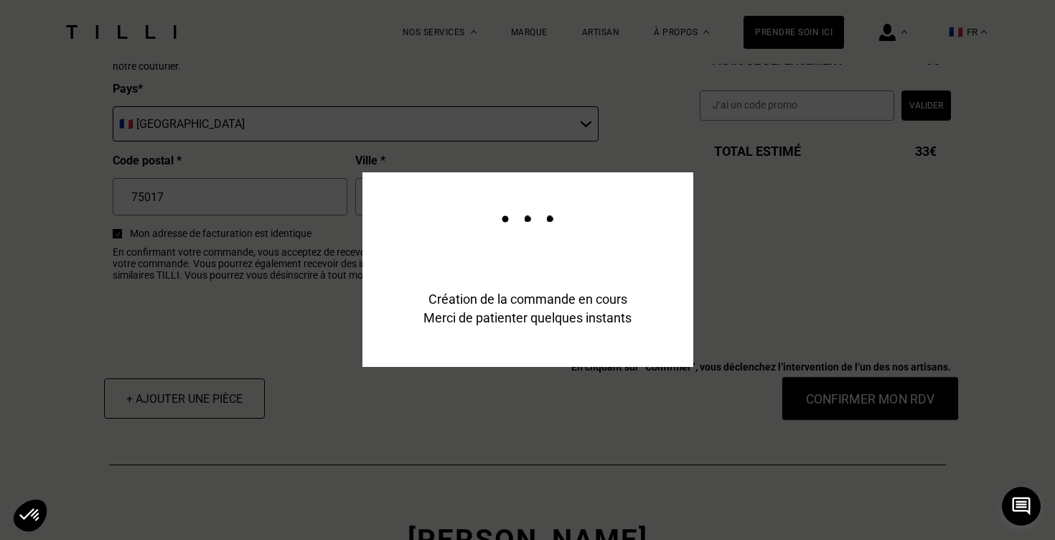
scroll to position [1809, 0]
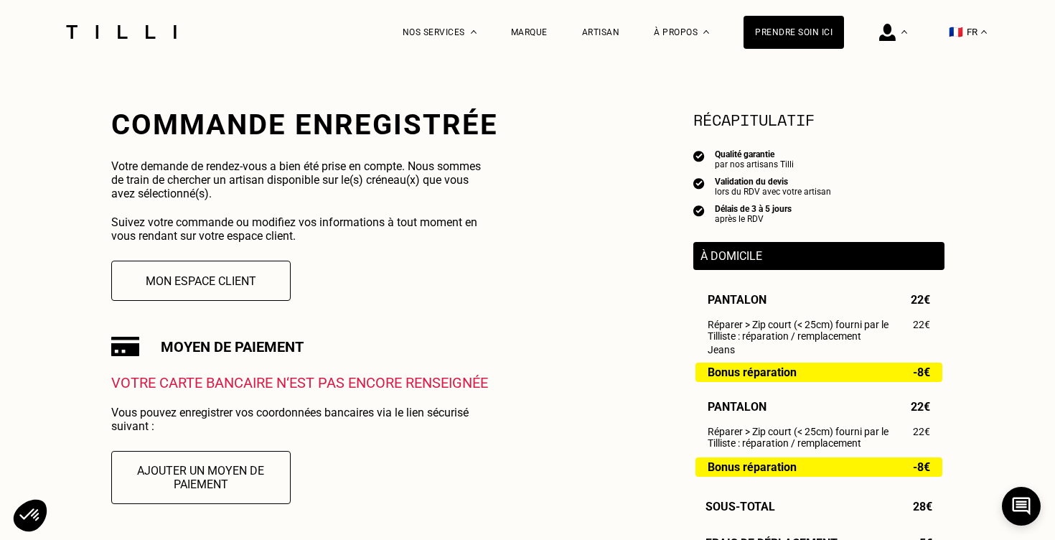
scroll to position [240, 0]
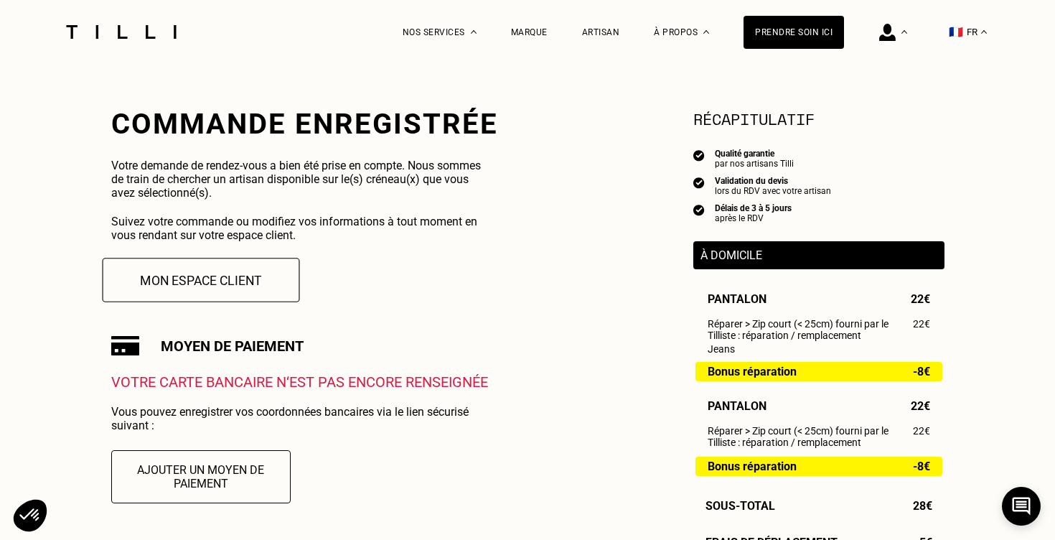
click at [207, 281] on button "Mon espace client" at bounding box center [200, 280] width 197 height 44
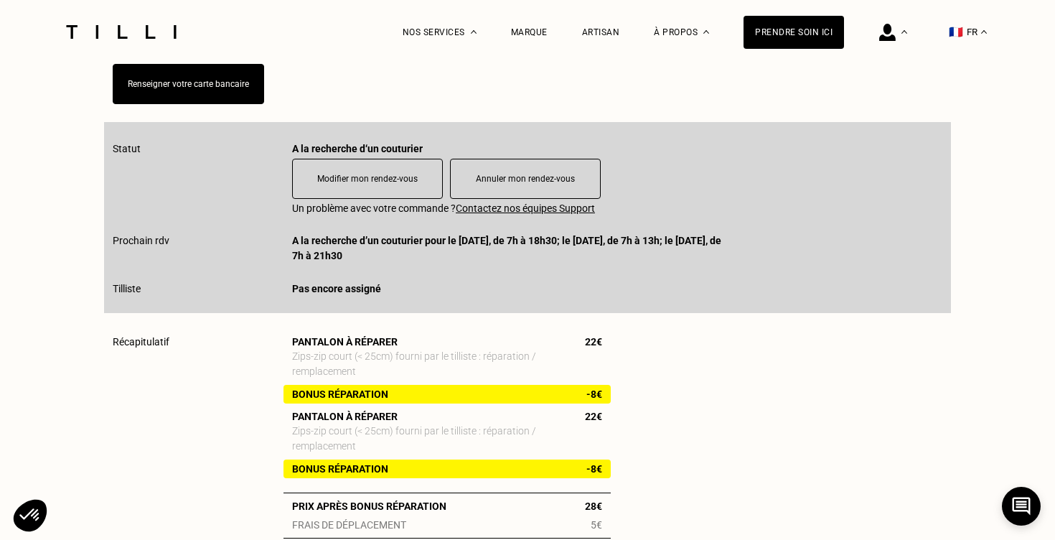
scroll to position [329, 0]
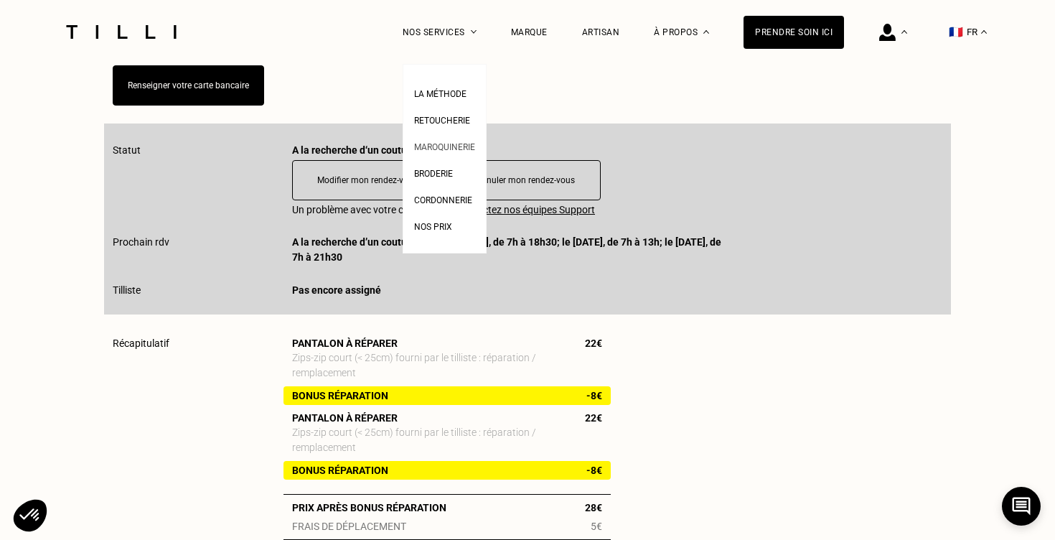
click at [446, 144] on span "Maroquinerie" at bounding box center [444, 147] width 61 height 10
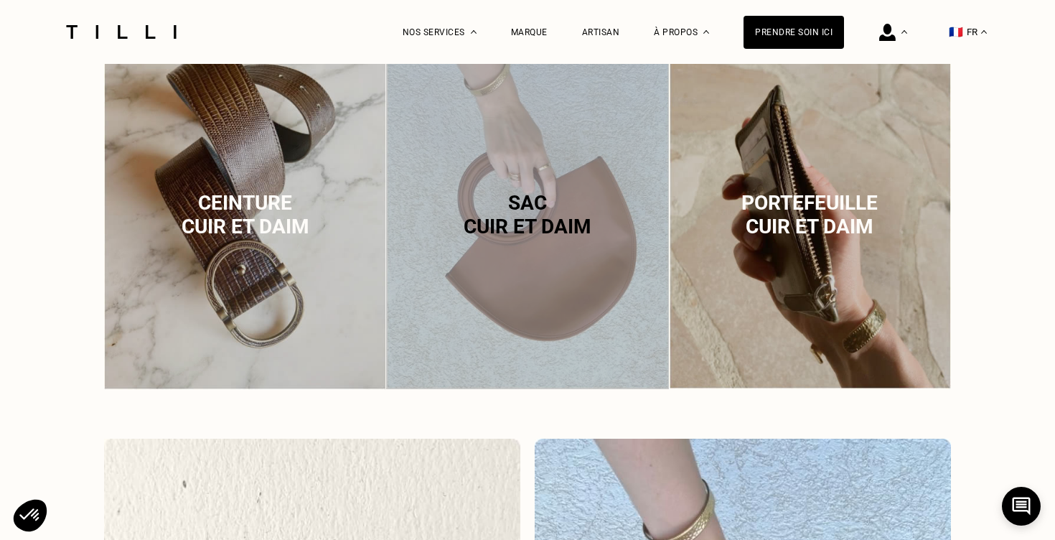
scroll to position [1010, 0]
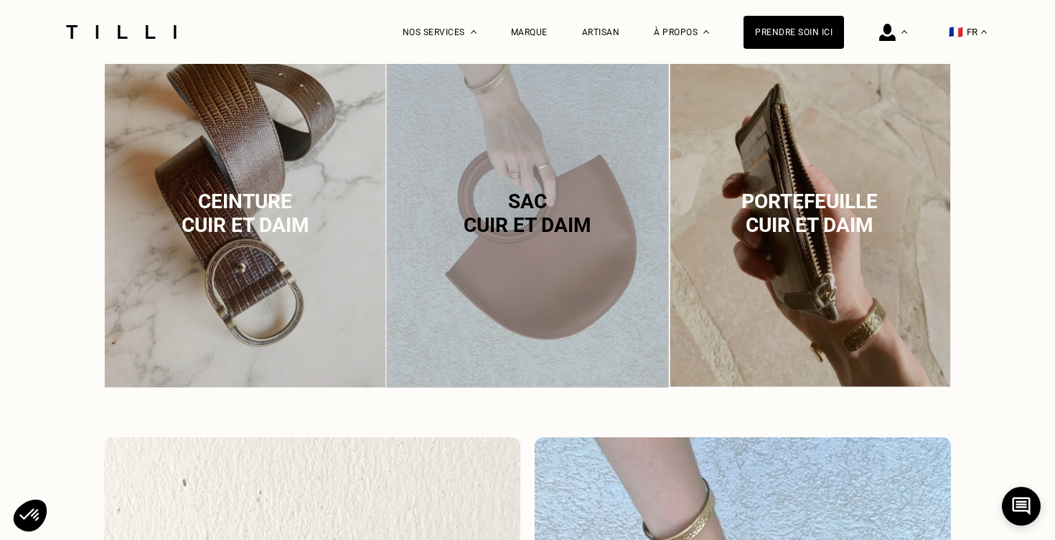
click at [528, 275] on div "Sac cuir et daim" at bounding box center [527, 212] width 282 height 357
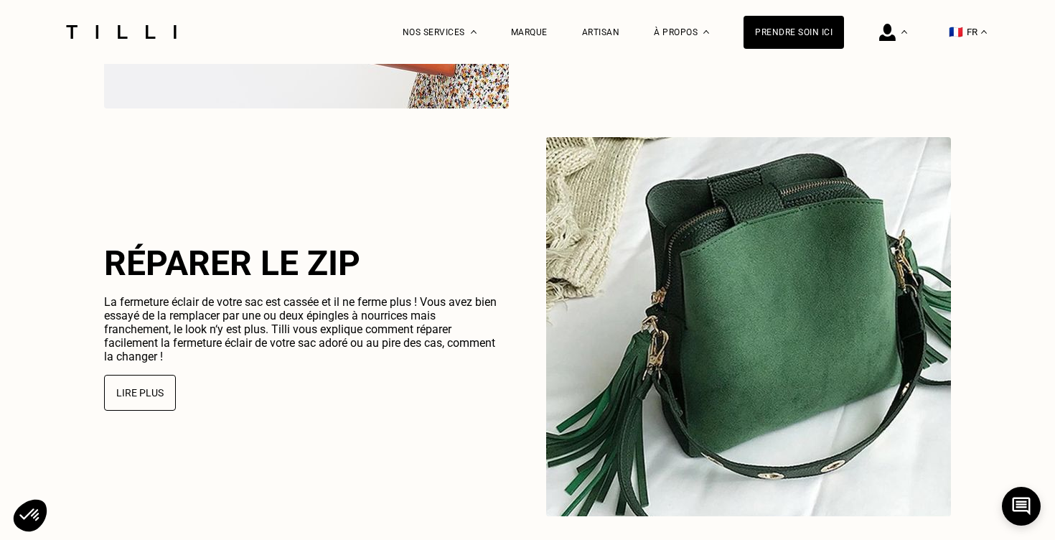
scroll to position [3771, 0]
